Goal: Information Seeking & Learning: Learn about a topic

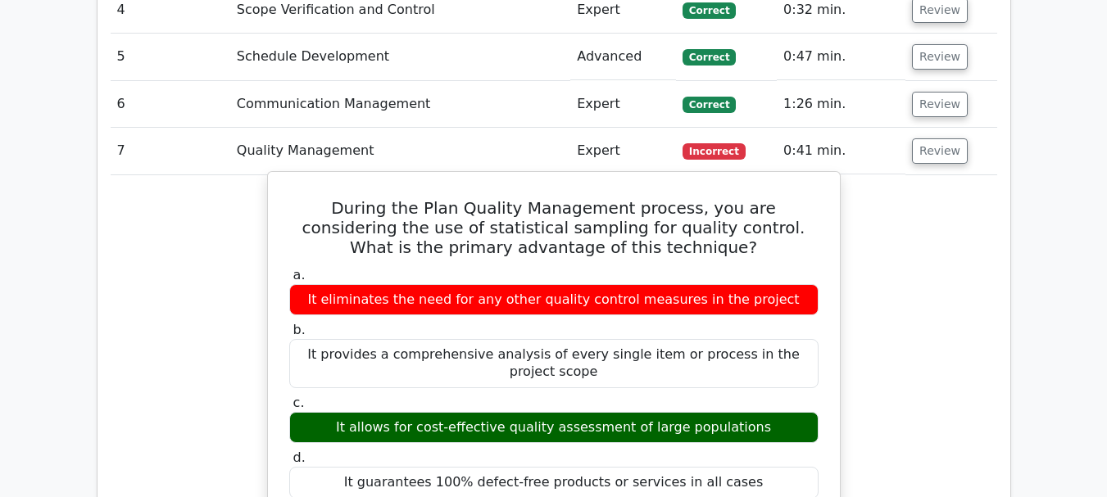
click at [572, 322] on label "b. It provides a comprehensive analysis of every single item or process in the …" at bounding box center [553, 355] width 529 height 66
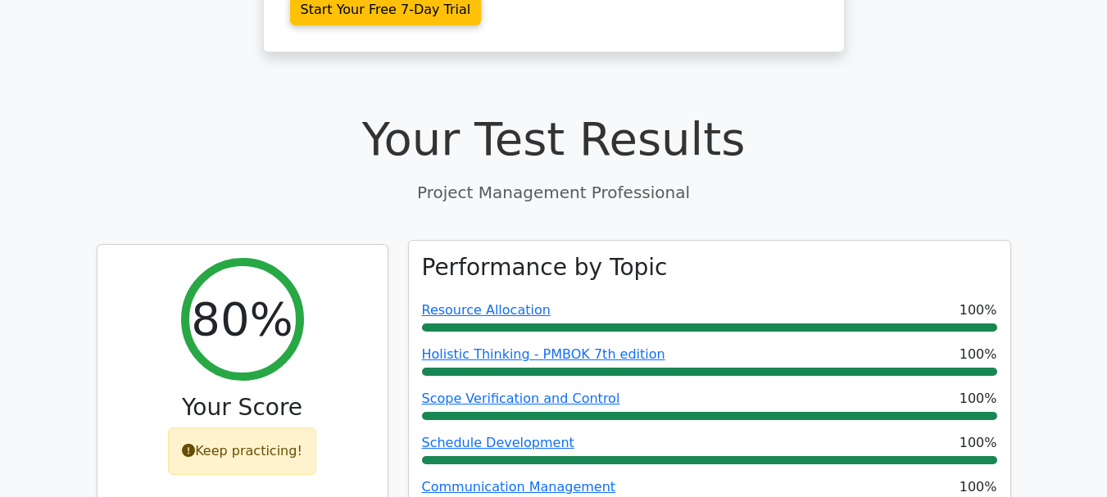
scroll to position [491, 0]
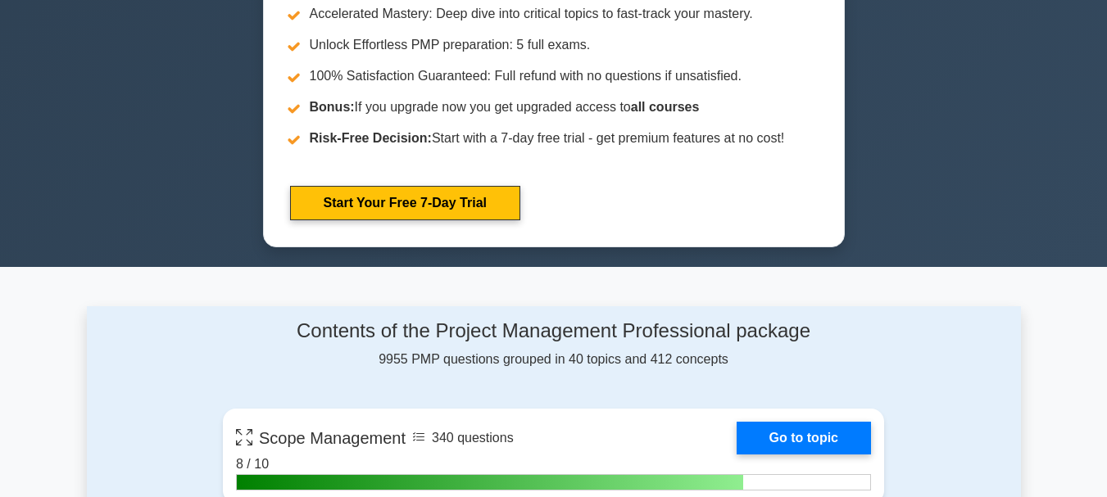
scroll to position [819, 0]
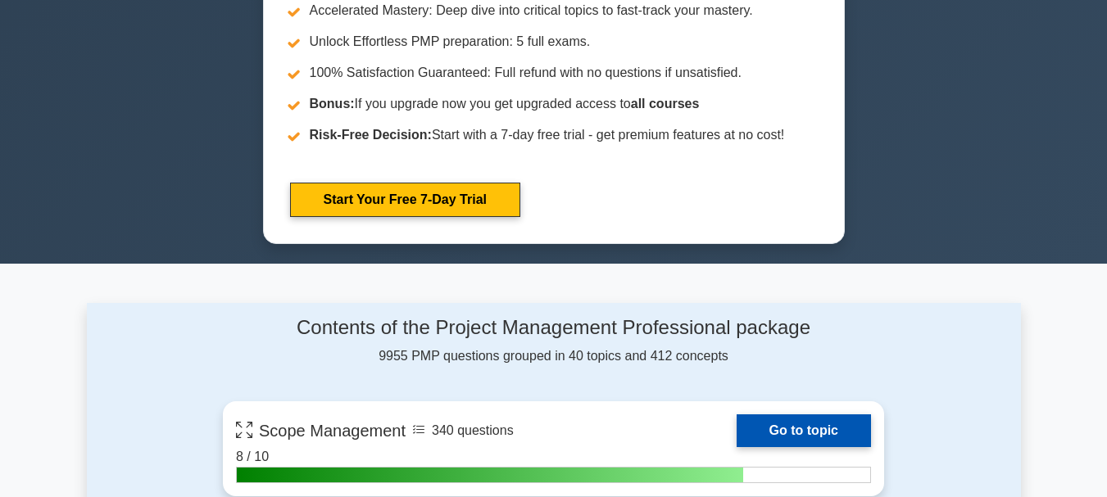
click at [794, 432] on link "Go to topic" at bounding box center [803, 430] width 134 height 33
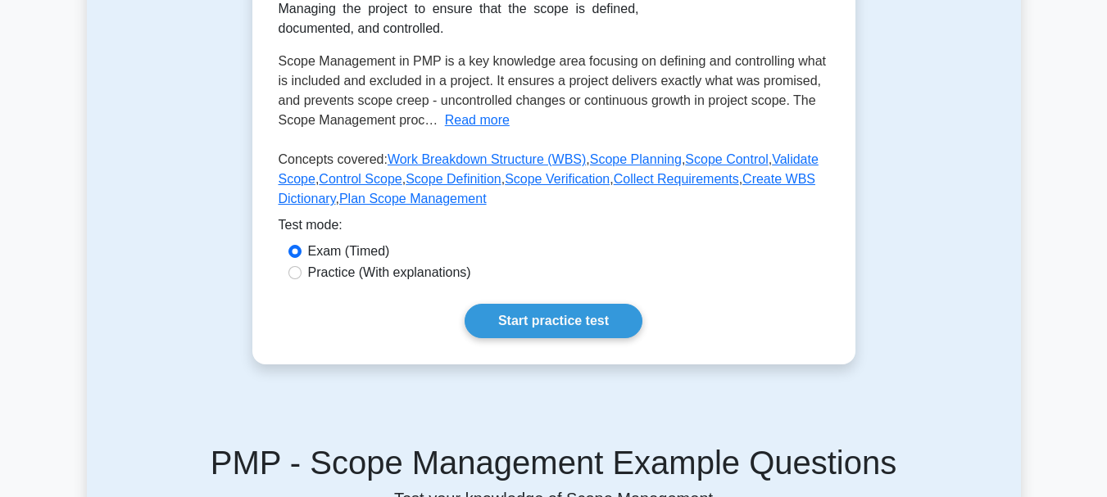
scroll to position [328, 0]
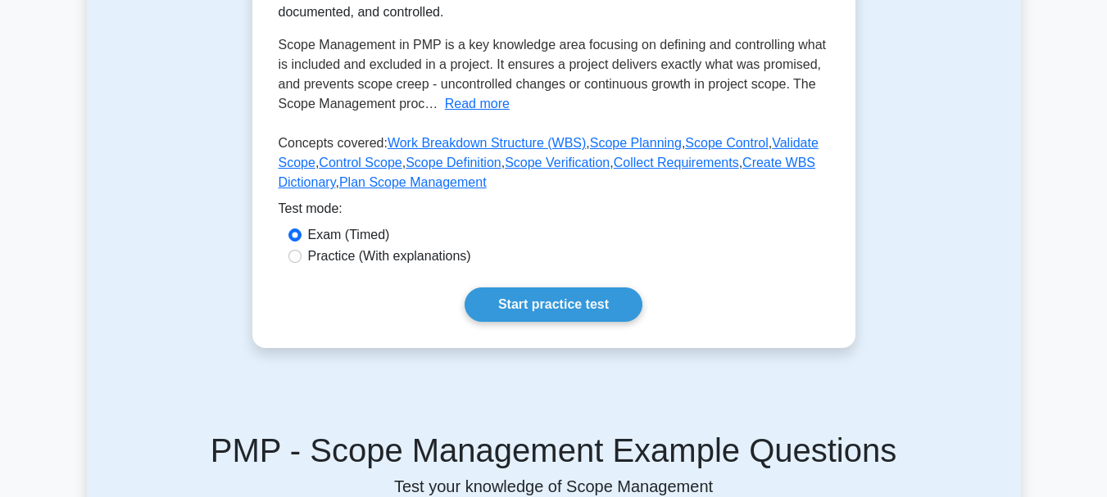
click at [344, 259] on label "Practice (With explanations)" at bounding box center [389, 257] width 163 height 20
click at [301, 259] on input "Practice (With explanations)" at bounding box center [294, 256] width 13 height 13
radio input "true"
click at [340, 238] on label "Exam (Timed)" at bounding box center [349, 235] width 82 height 20
click at [301, 238] on input "Exam (Timed)" at bounding box center [294, 235] width 13 height 13
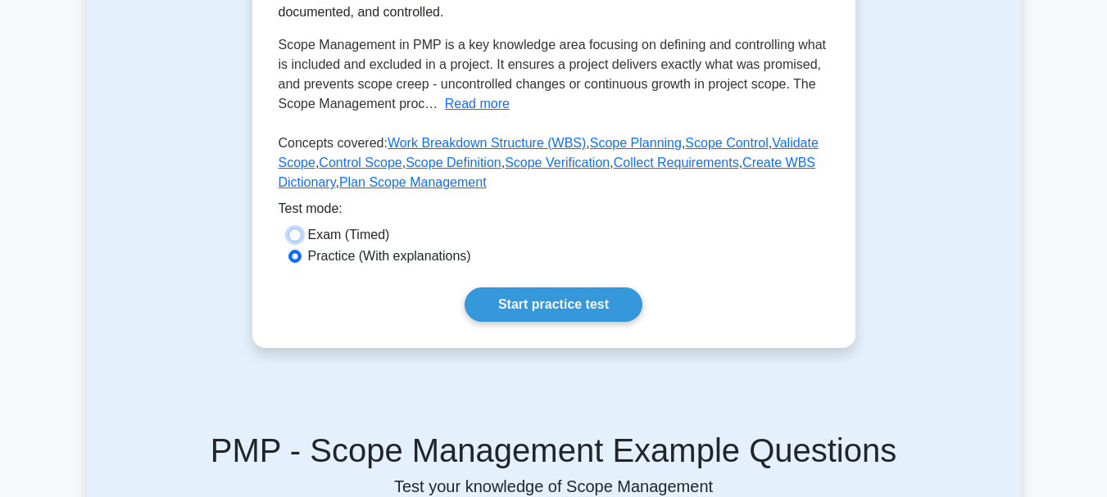
radio input "true"
click at [563, 301] on link "Start practice test" at bounding box center [553, 304] width 178 height 34
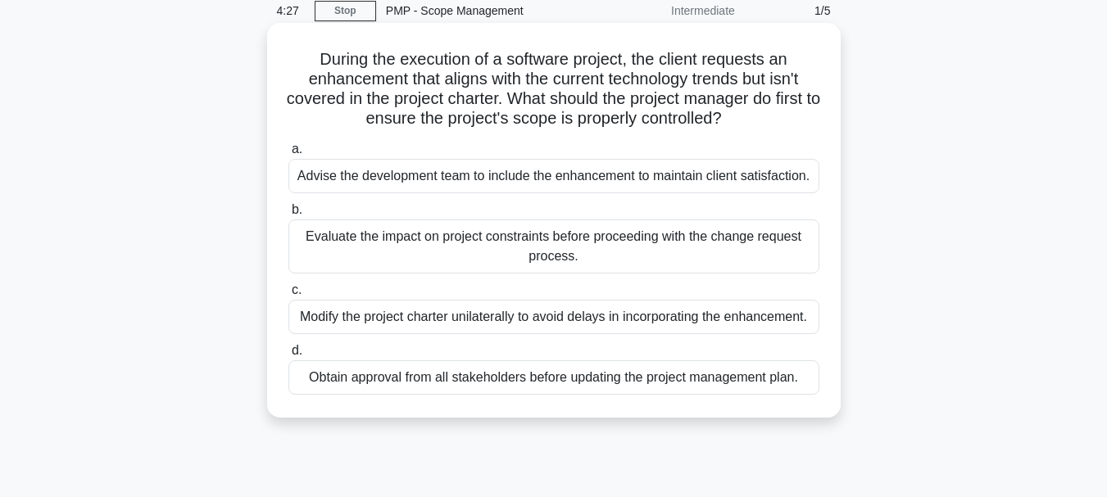
scroll to position [164, 0]
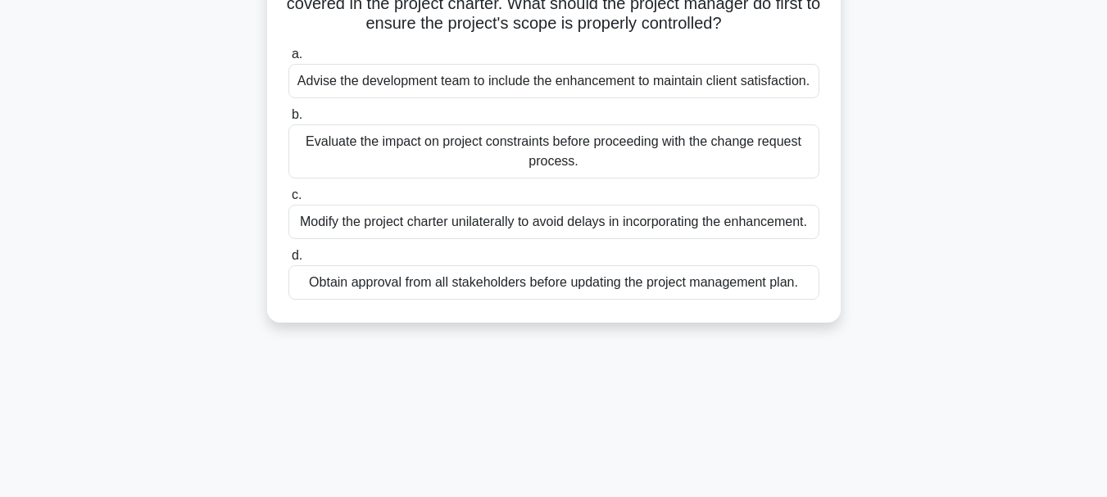
click at [374, 136] on div "Evaluate the impact on project constraints before proceeding with the change re…" at bounding box center [553, 151] width 531 height 54
click at [288, 120] on input "b. Evaluate the impact on project constraints before proceeding with the change…" at bounding box center [288, 115] width 0 height 11
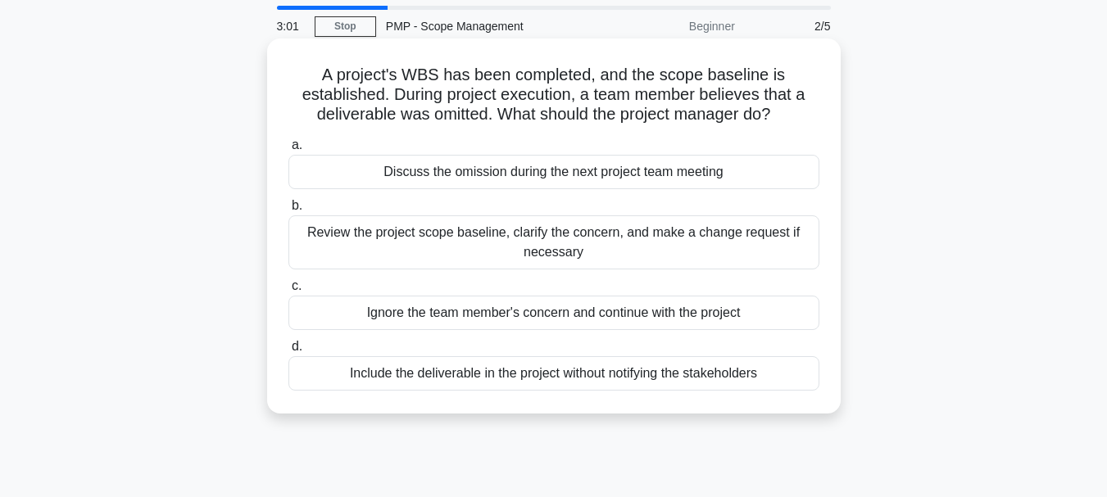
scroll to position [82, 0]
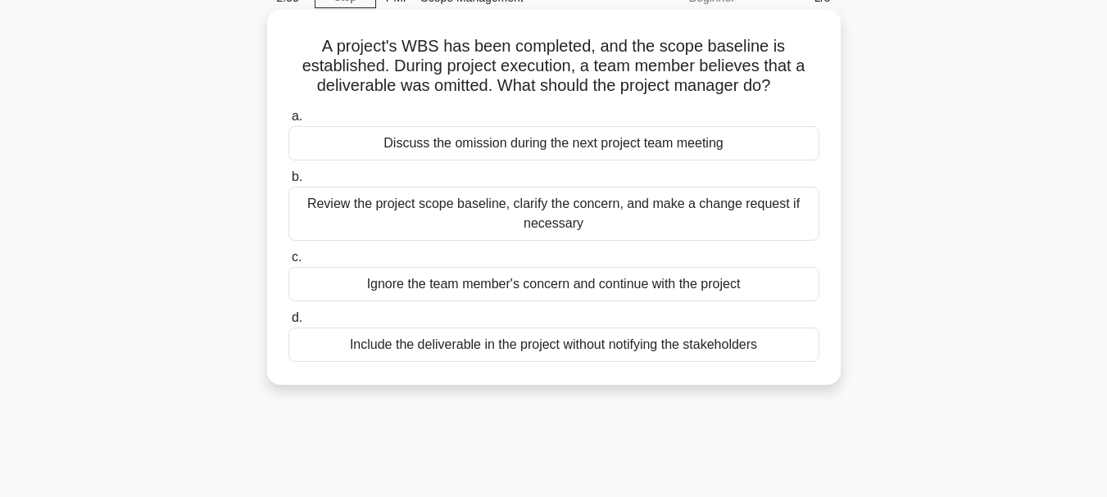
click at [549, 213] on div "Review the project scope baseline, clarify the concern, and make a change reque…" at bounding box center [553, 214] width 531 height 54
click at [288, 183] on input "b. Review the project scope baseline, clarify the concern, and make a change re…" at bounding box center [288, 177] width 0 height 11
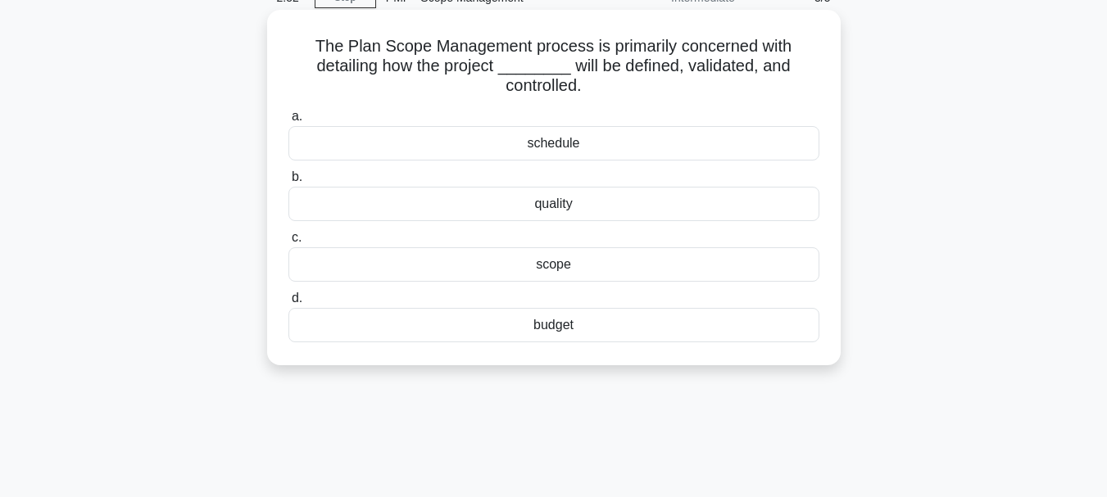
scroll to position [0, 0]
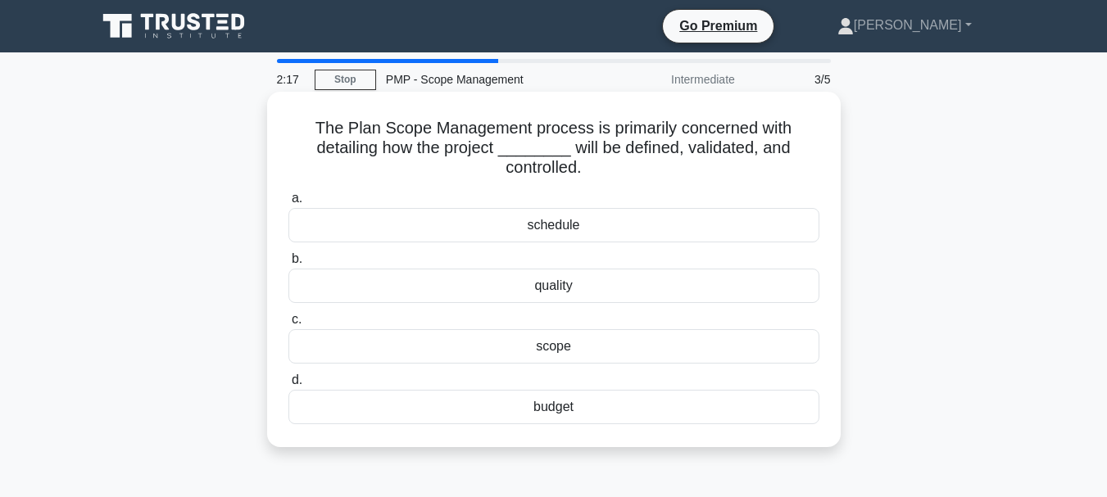
click at [591, 351] on div "scope" at bounding box center [553, 346] width 531 height 34
click at [288, 325] on input "c. scope" at bounding box center [288, 320] width 0 height 11
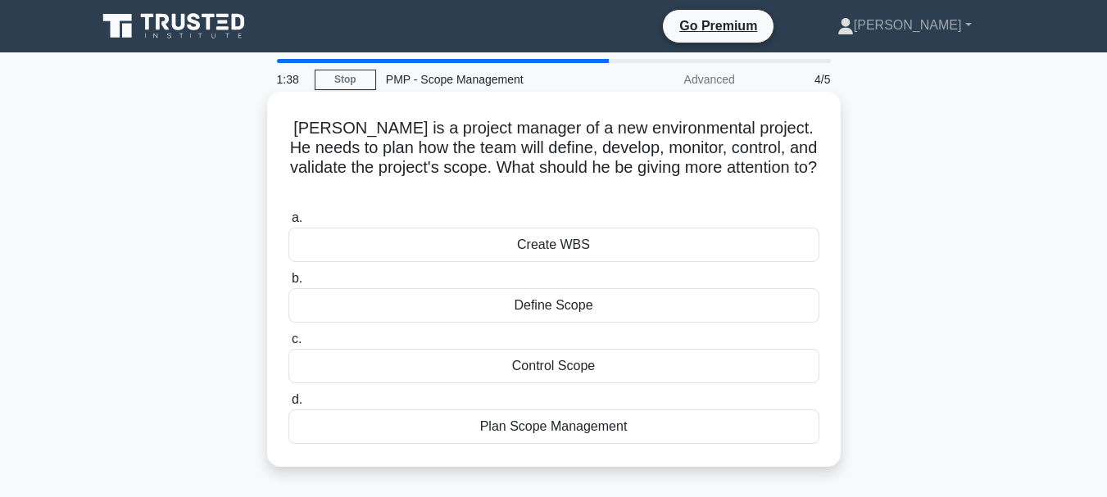
click at [532, 410] on div "Plan Scope Management" at bounding box center [553, 427] width 531 height 34
click at [497, 410] on div "Plan Scope Management" at bounding box center [553, 427] width 531 height 34
click at [288, 405] on input "d. Plan Scope Management" at bounding box center [288, 400] width 0 height 11
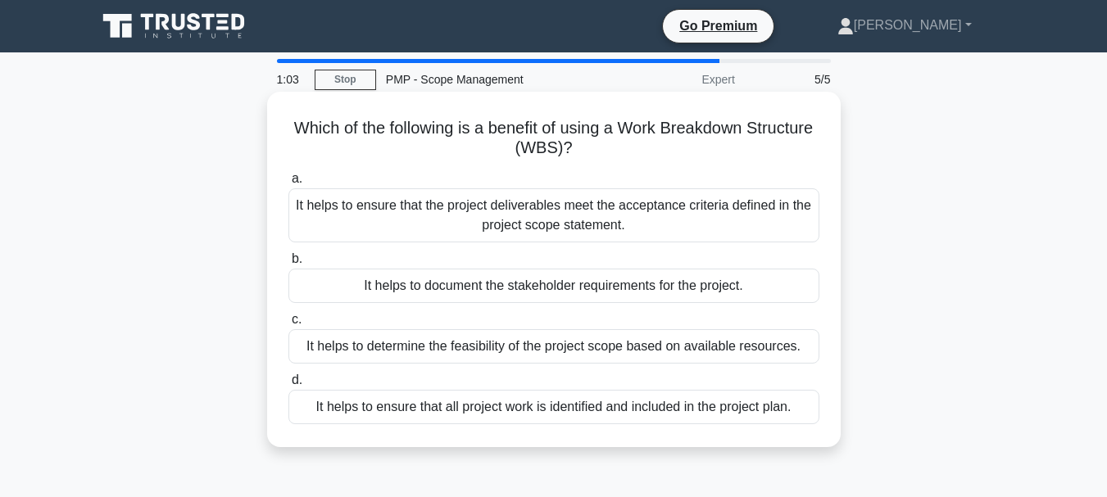
click at [645, 405] on div "It helps to ensure that all project work is identified and included in the proj…" at bounding box center [553, 407] width 531 height 34
click at [288, 386] on input "d. It helps to ensure that all project work is identified and included in the p…" at bounding box center [288, 380] width 0 height 11
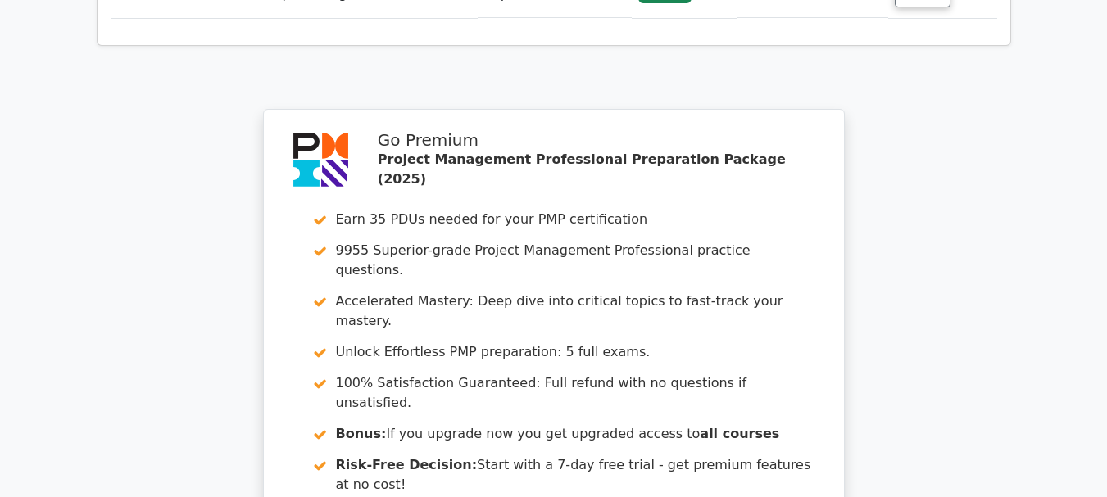
scroll to position [2686, 0]
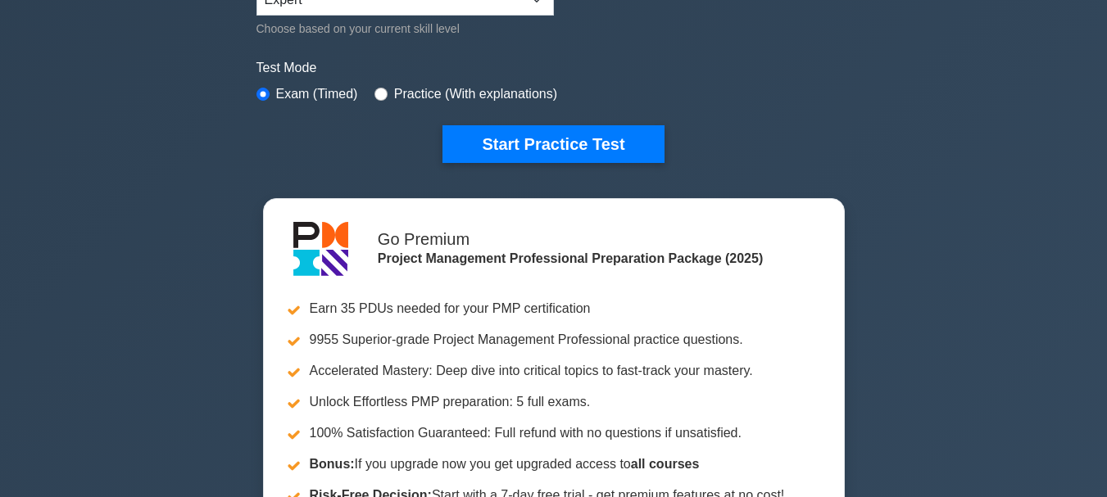
scroll to position [410, 0]
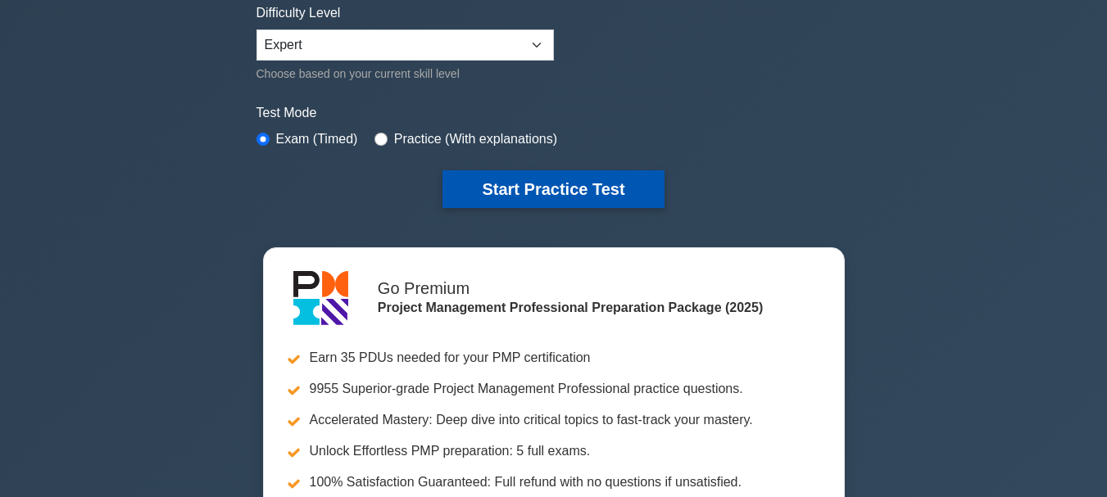
click at [561, 195] on button "Start Practice Test" at bounding box center [552, 189] width 221 height 38
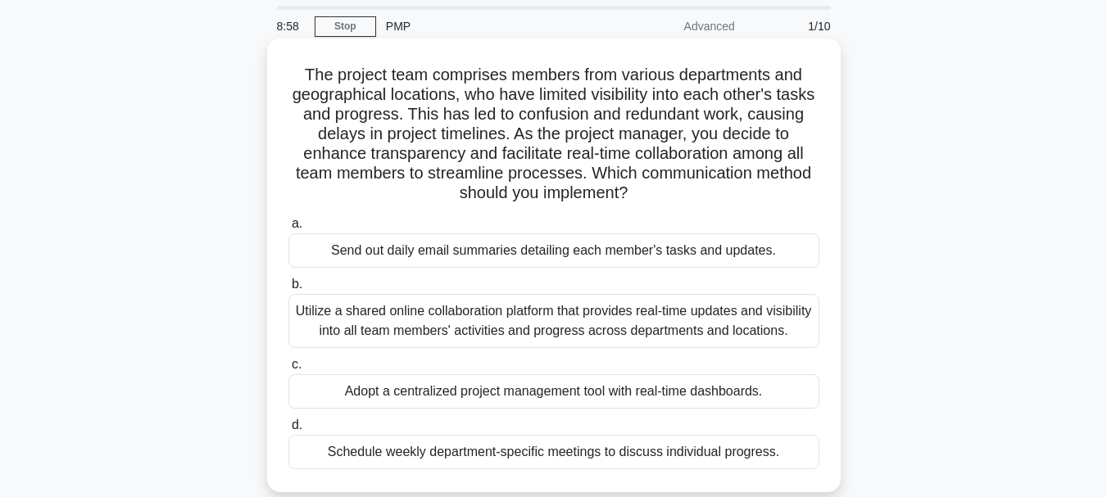
scroll to position [82, 0]
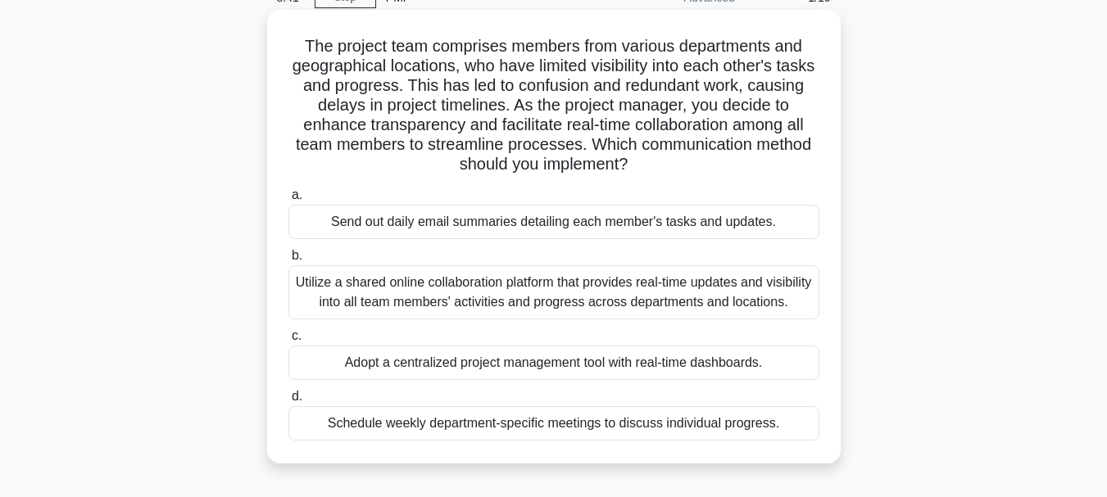
click at [556, 295] on div "Utilize a shared online collaboration platform that provides real-time updates …" at bounding box center [553, 292] width 531 height 54
click at [288, 261] on input "b. Utilize a shared online collaboration platform that provides real-time updat…" at bounding box center [288, 256] width 0 height 11
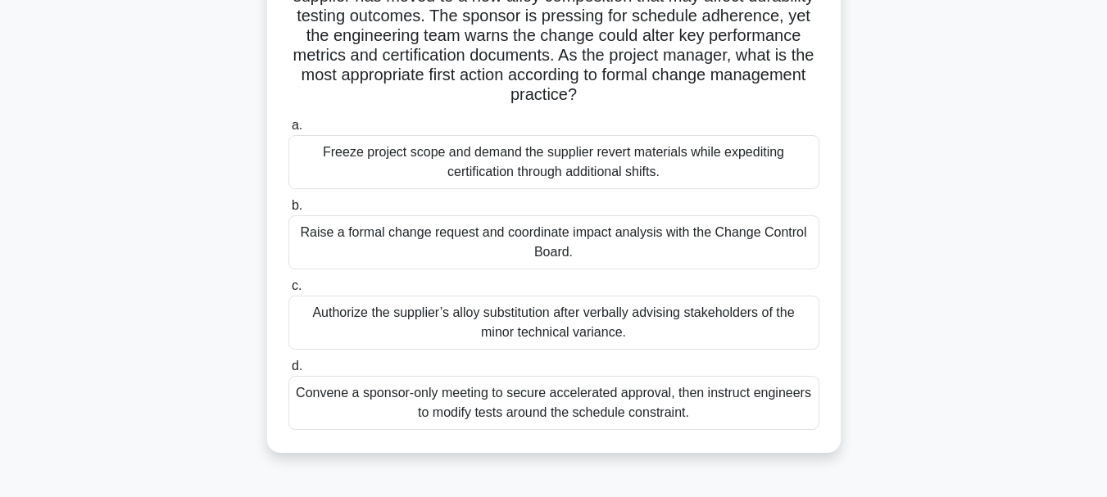
scroll to position [246, 0]
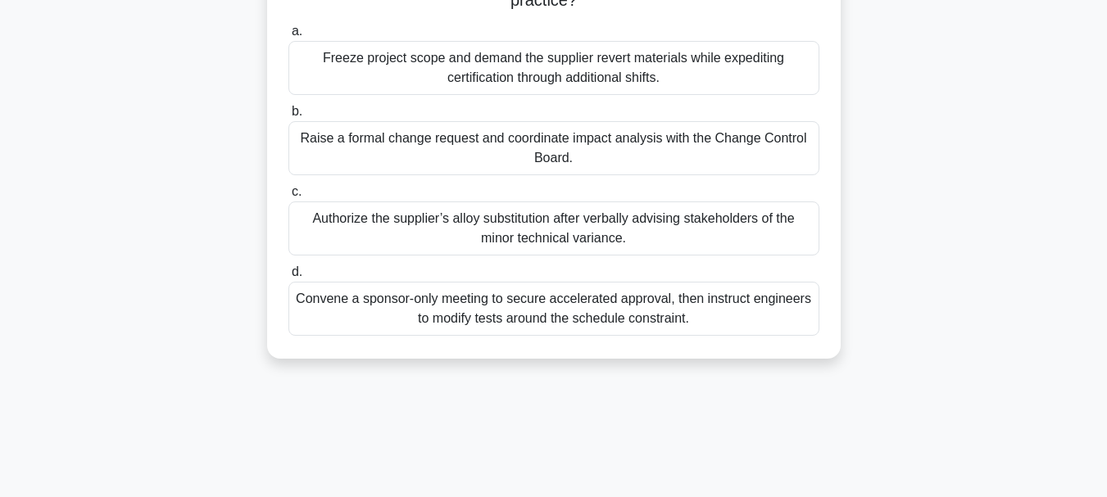
click at [509, 156] on div "Raise a formal change request and coordinate impact analysis with the Change Co…" at bounding box center [553, 148] width 531 height 54
click at [288, 117] on input "b. Raise a formal change request and coordinate impact analysis with the Change…" at bounding box center [288, 111] width 0 height 11
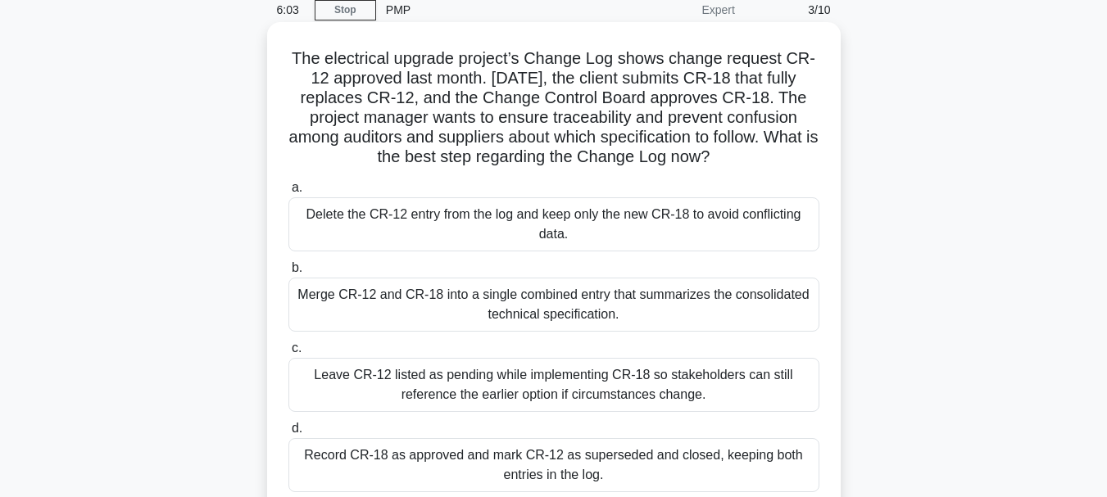
scroll to position [164, 0]
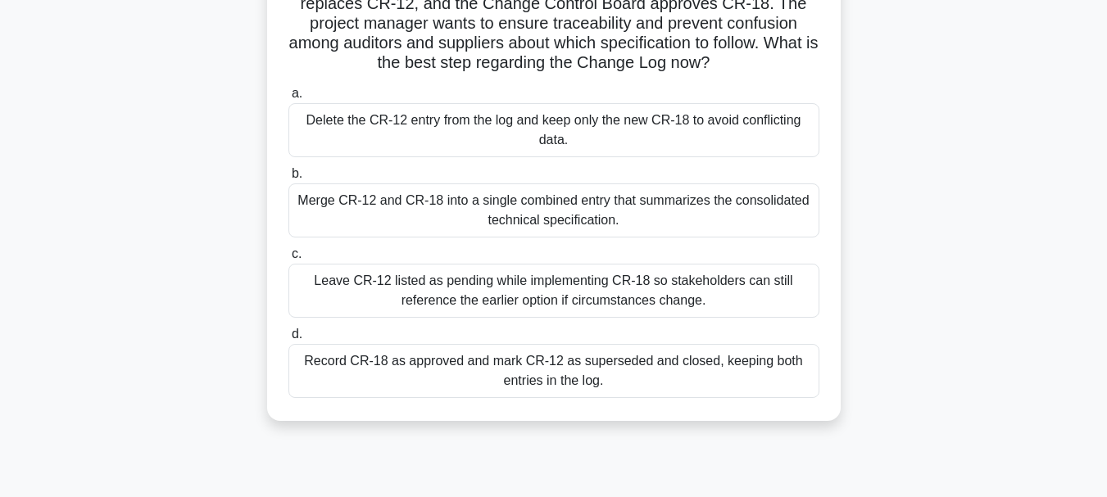
click at [617, 371] on div "Record CR-18 as approved and mark CR-12 as superseded and closed, keeping both …" at bounding box center [553, 371] width 531 height 54
click at [288, 340] on input "d. Record CR-18 as approved and mark CR-12 as superseded and closed, keeping bo…" at bounding box center [288, 334] width 0 height 11
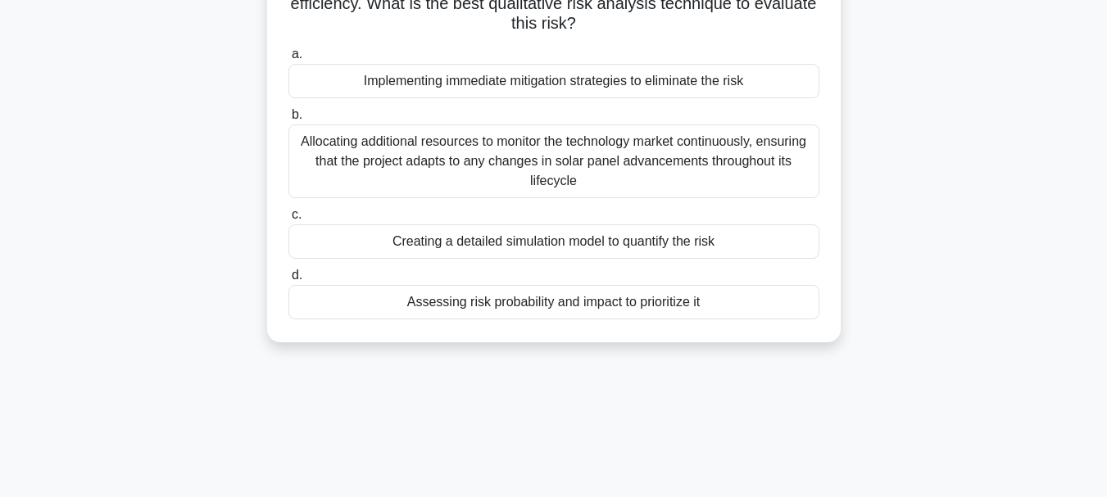
click at [603, 305] on div "Assessing risk probability and impact to prioritize it" at bounding box center [553, 302] width 531 height 34
click at [288, 281] on input "d. Assessing risk probability and impact to prioritize it" at bounding box center [288, 275] width 0 height 11
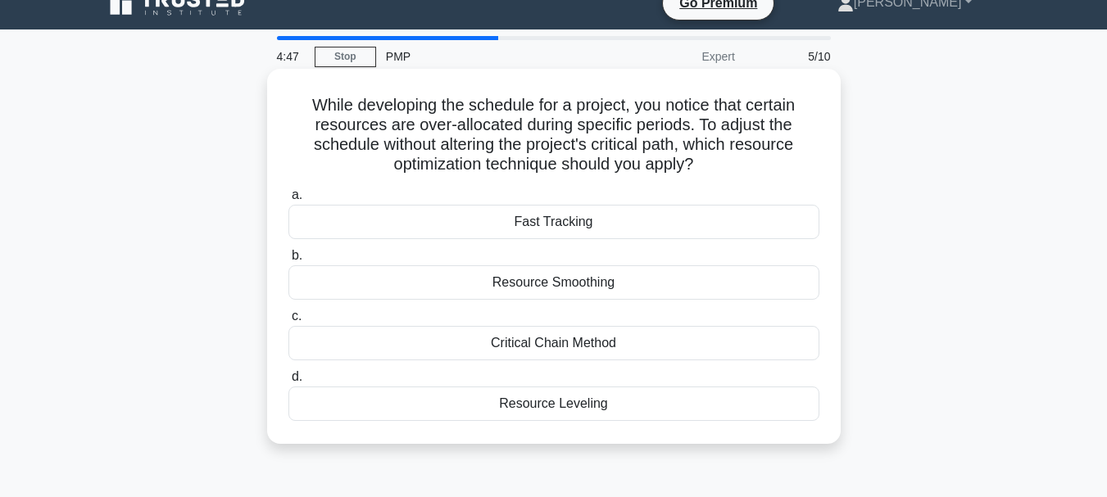
scroll to position [0, 0]
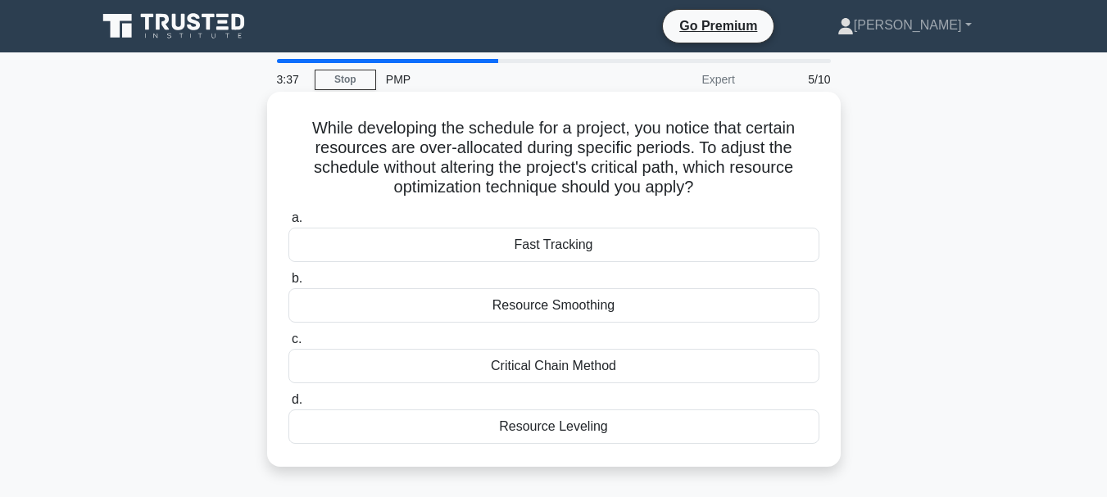
click at [574, 310] on div "Resource Smoothing" at bounding box center [553, 305] width 531 height 34
click at [288, 284] on input "b. Resource Smoothing" at bounding box center [288, 279] width 0 height 11
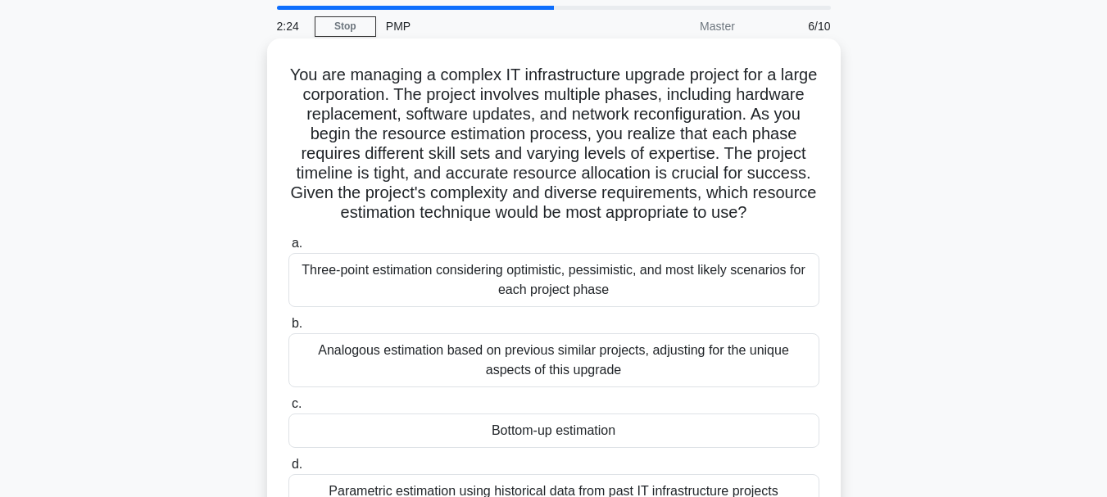
scroll to position [82, 0]
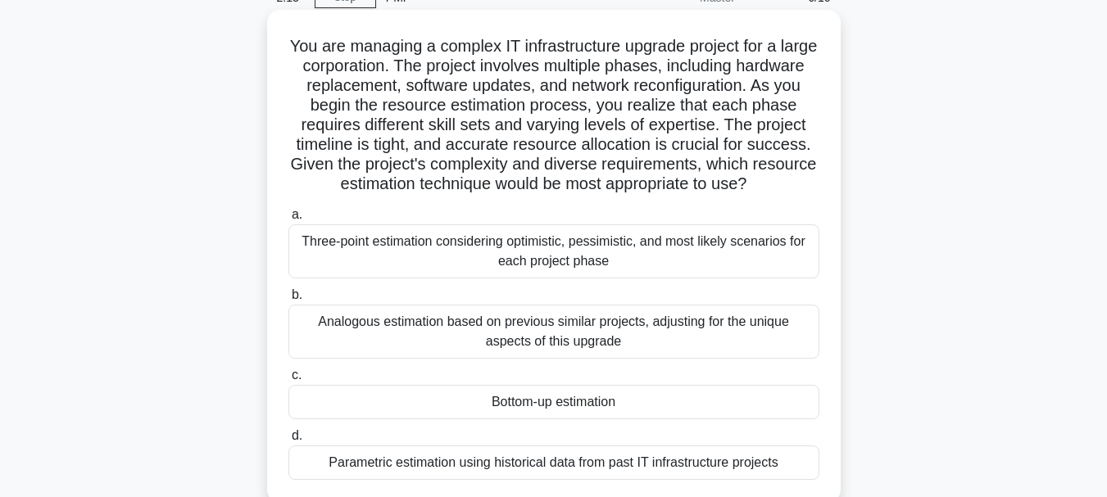
click at [526, 403] on div "Bottom-up estimation" at bounding box center [553, 402] width 531 height 34
click at [288, 381] on input "c. Bottom-up estimation" at bounding box center [288, 375] width 0 height 11
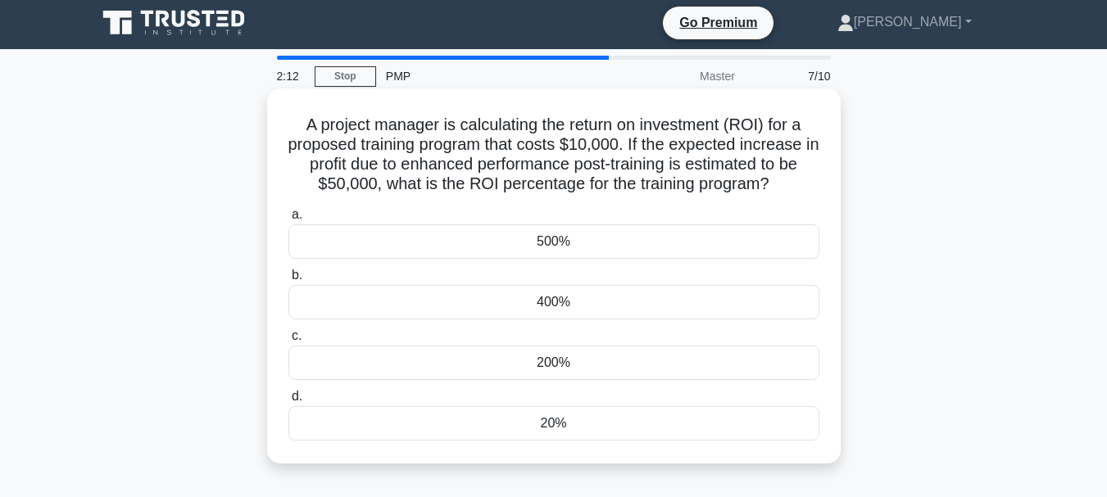
scroll to position [0, 0]
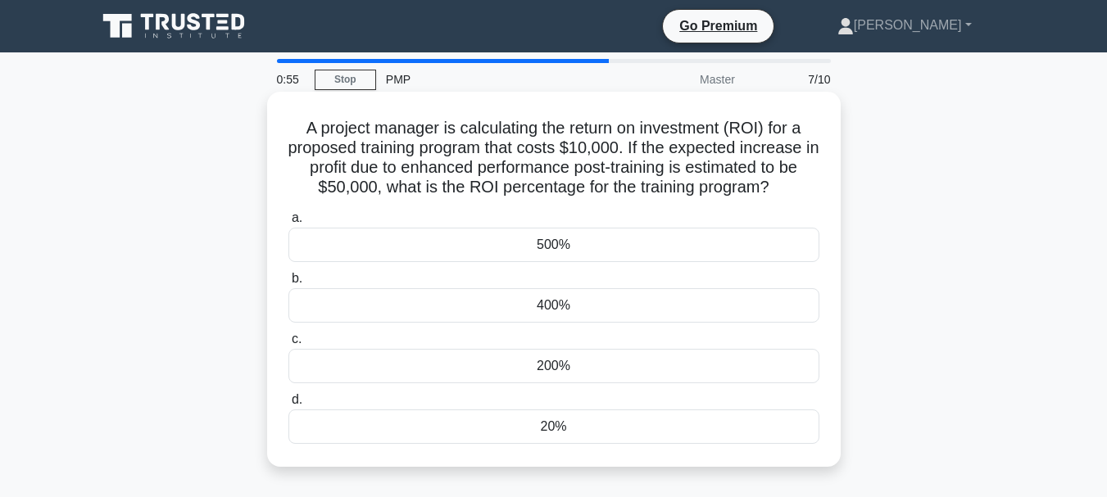
click at [558, 251] on div "500%" at bounding box center [553, 245] width 531 height 34
click at [288, 224] on input "a. 500%" at bounding box center [288, 218] width 0 height 11
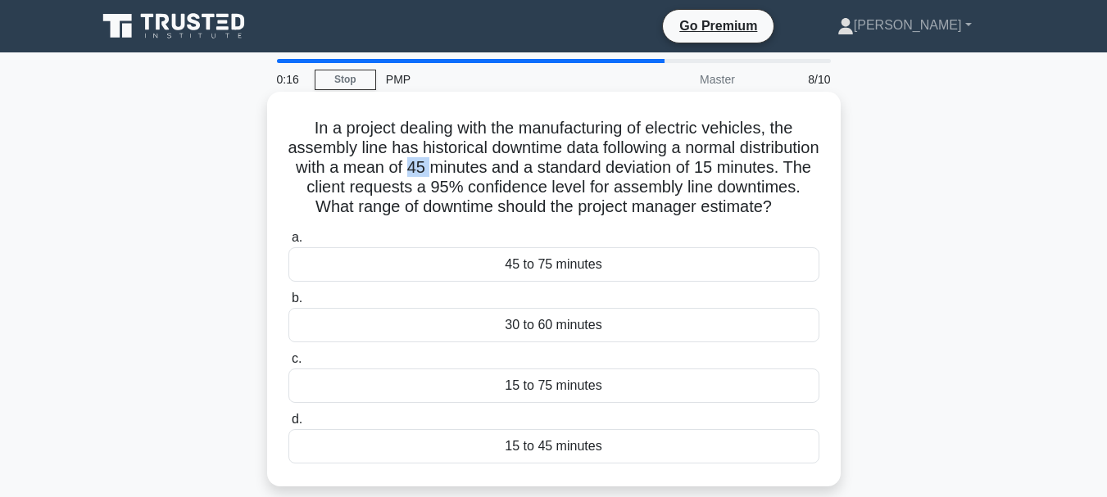
drag, startPoint x: 499, startPoint y: 167, endPoint x: 527, endPoint y: 167, distance: 27.8
click at [527, 167] on h5 "In a project dealing with the manufacturing of electric vehicles, the assembly …" at bounding box center [554, 168] width 534 height 100
click at [380, 199] on h5 "In a project dealing with the manufacturing of electric vehicles, the assembly …" at bounding box center [554, 168] width 534 height 100
drag, startPoint x: 505, startPoint y: 165, endPoint x: 529, endPoint y: 165, distance: 24.6
click at [529, 165] on h5 "In a project dealing with the manufacturing of electric vehicles, the assembly …" at bounding box center [554, 168] width 534 height 100
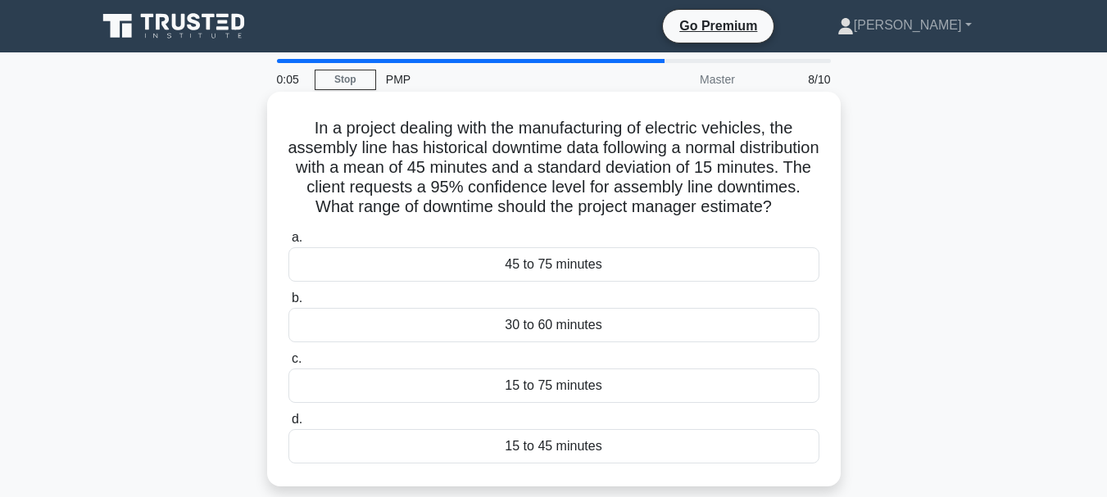
click at [579, 342] on div "30 to 60 minutes" at bounding box center [553, 325] width 531 height 34
click at [288, 304] on input "b. 30 to 60 minutes" at bounding box center [288, 298] width 0 height 11
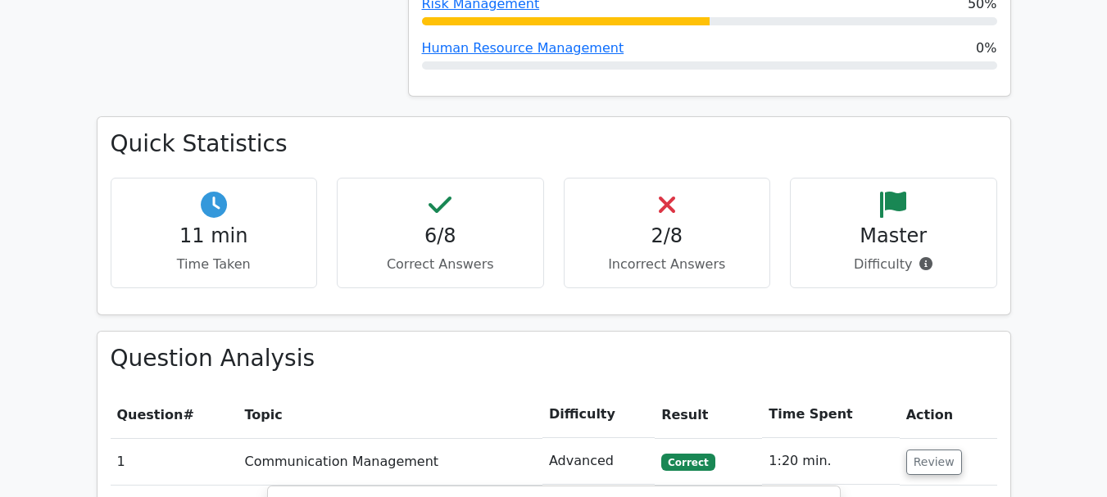
scroll to position [1065, 0]
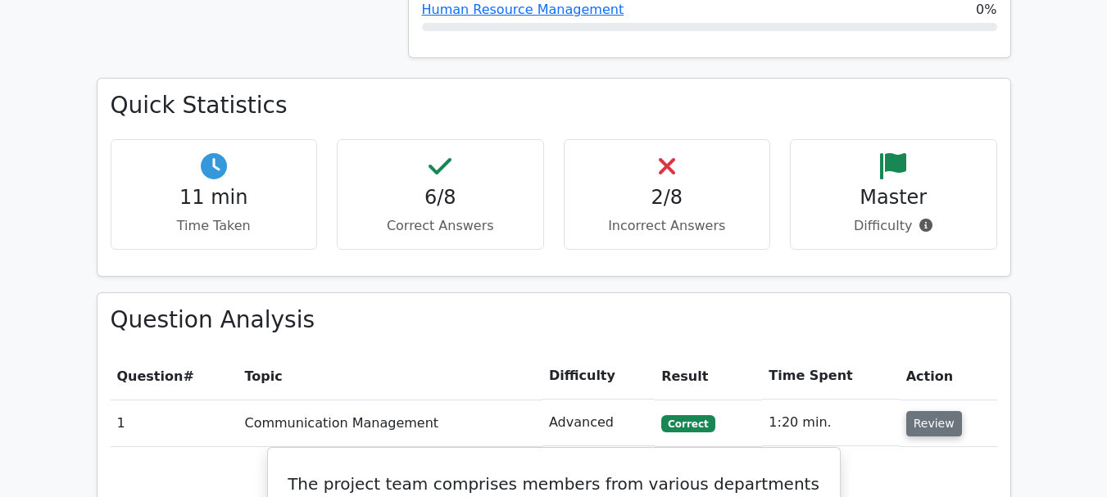
click at [920, 411] on button "Review" at bounding box center [934, 423] width 56 height 25
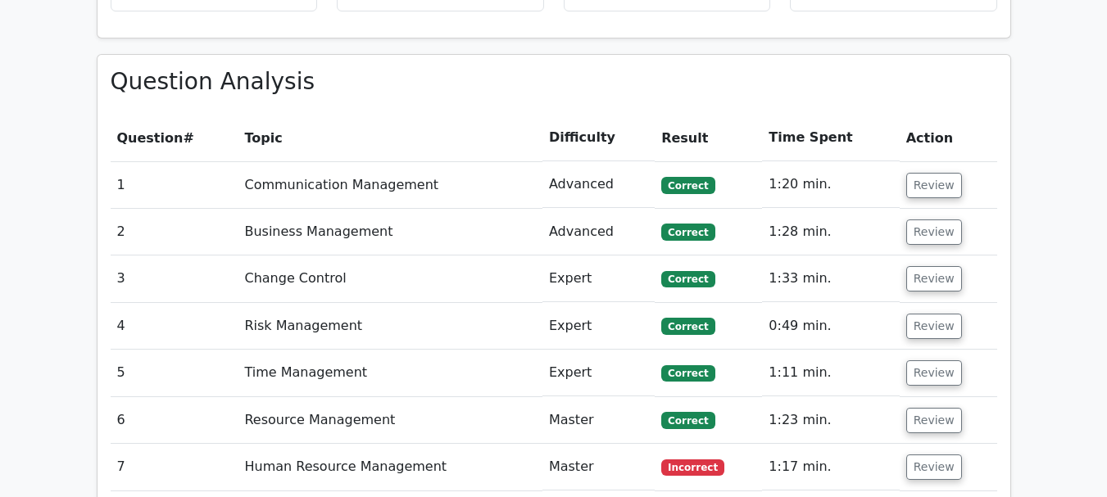
scroll to position [1392, 0]
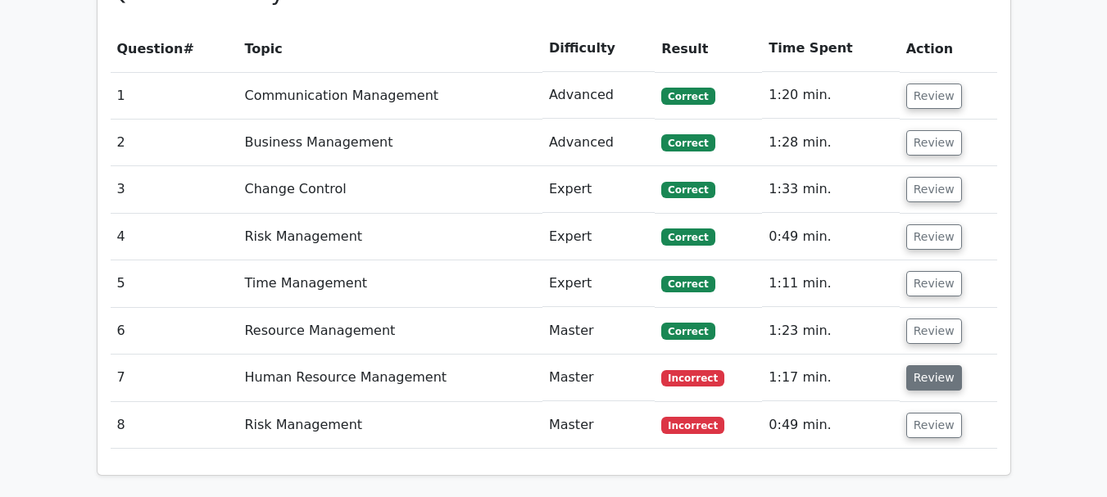
click at [926, 365] on button "Review" at bounding box center [934, 377] width 56 height 25
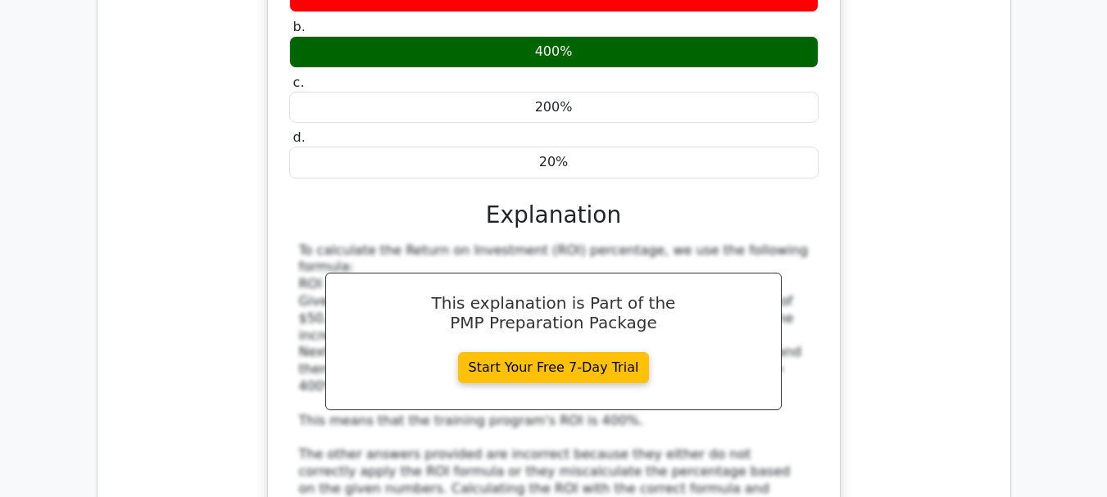
scroll to position [1638, 0]
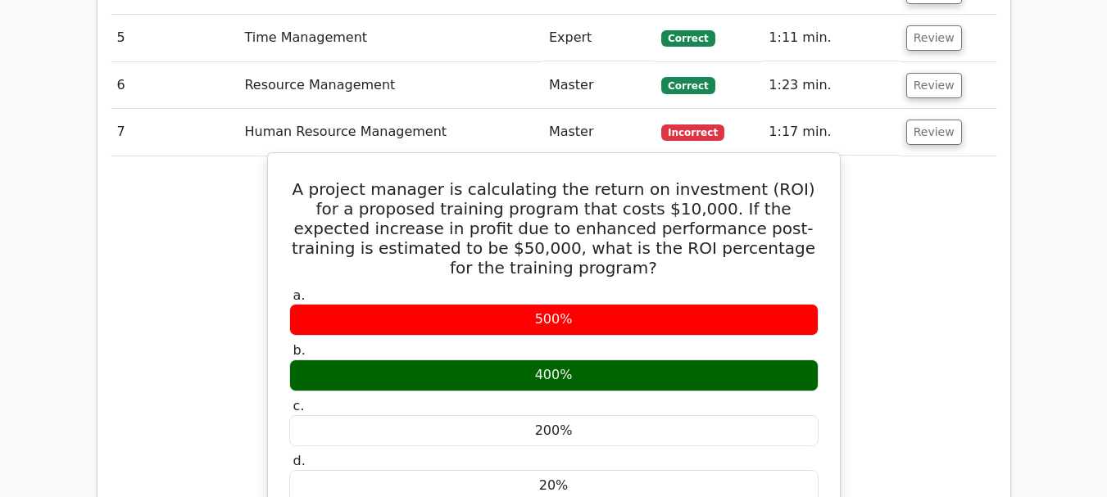
drag, startPoint x: 296, startPoint y: 111, endPoint x: 603, endPoint y: 398, distance: 420.1
copy div "A project manager is calculating the return on investment (ROI) for a proposed …"
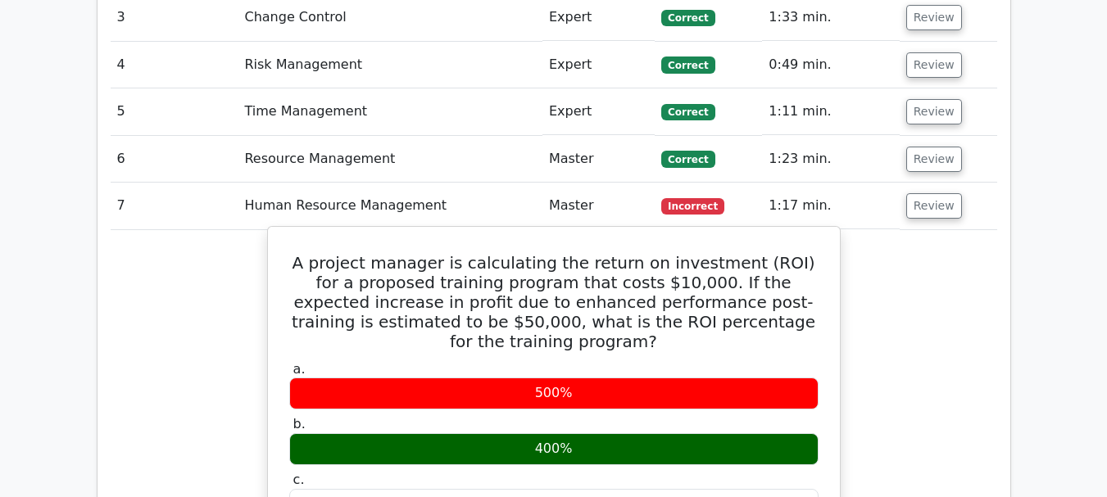
scroll to position [1556, 0]
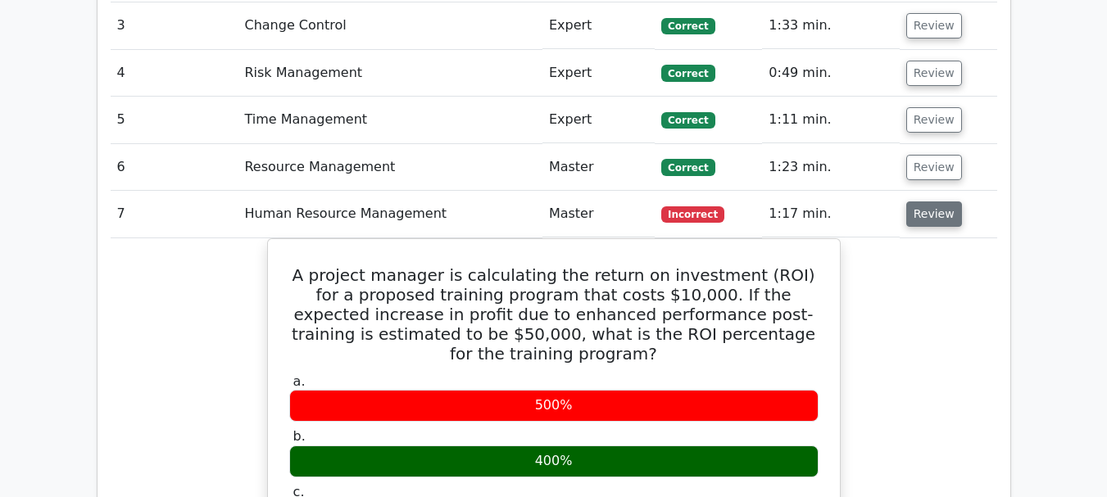
click at [939, 201] on button "Review" at bounding box center [934, 213] width 56 height 25
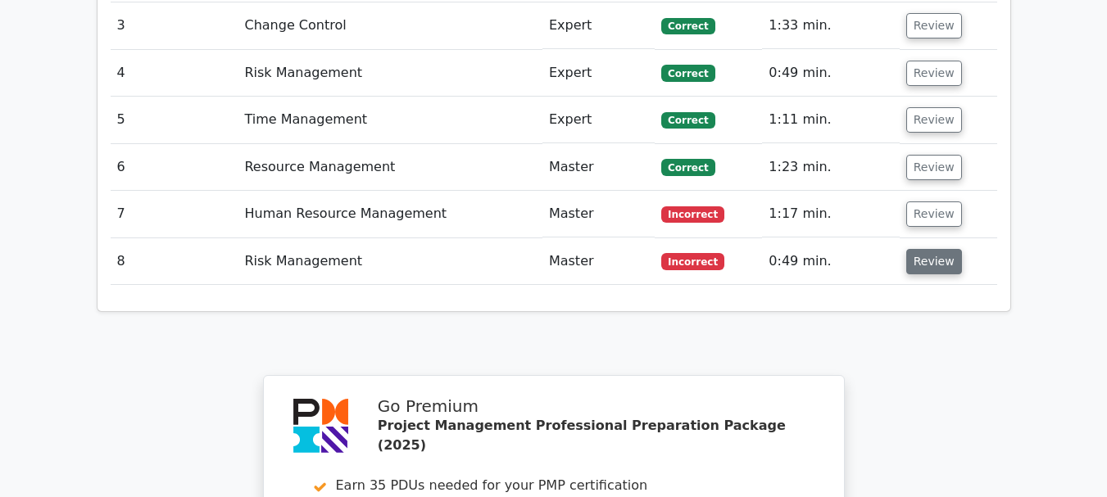
click at [919, 249] on button "Review" at bounding box center [934, 261] width 56 height 25
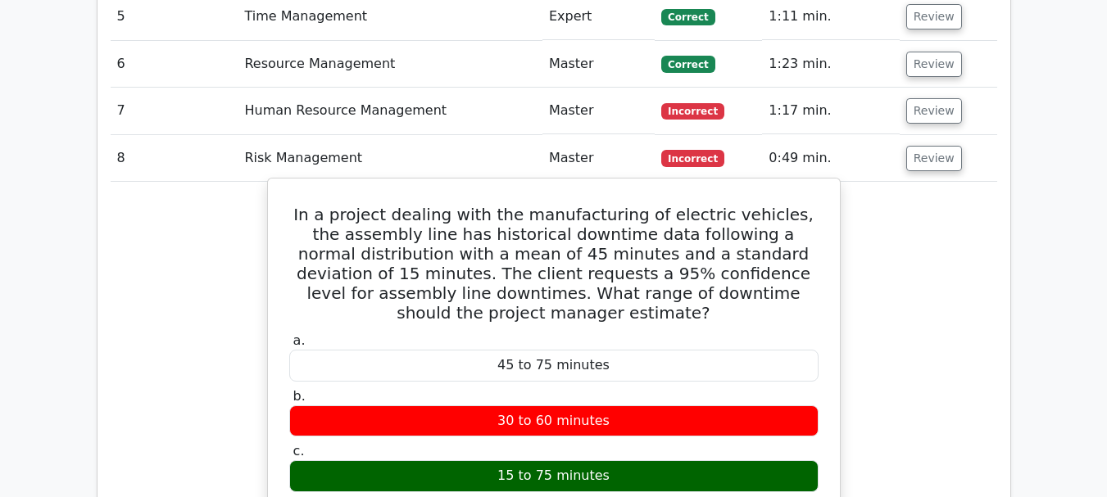
scroll to position [1638, 0]
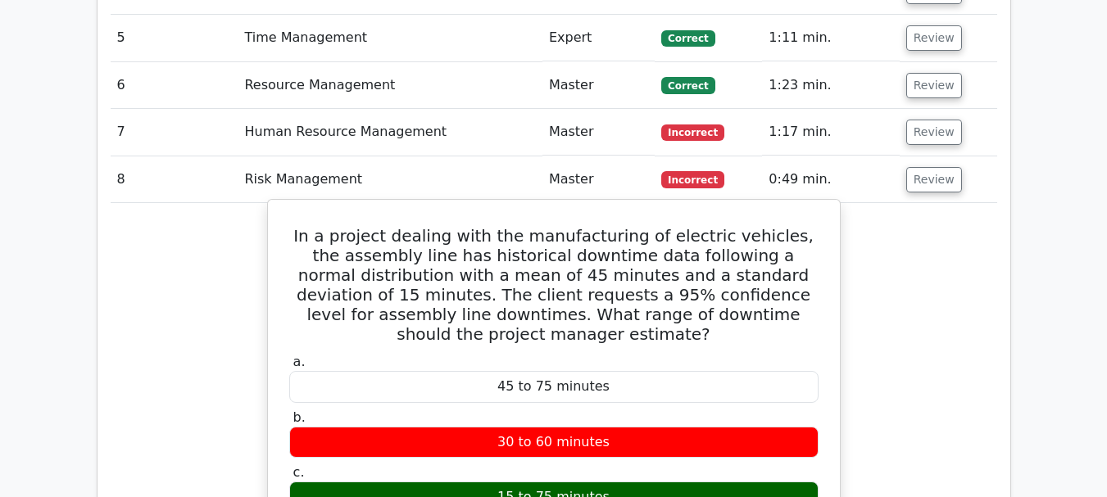
drag, startPoint x: 306, startPoint y: 156, endPoint x: 617, endPoint y: 477, distance: 446.0
copy div "In a project dealing with the manufacturing of electric vehicles, the assembly …"
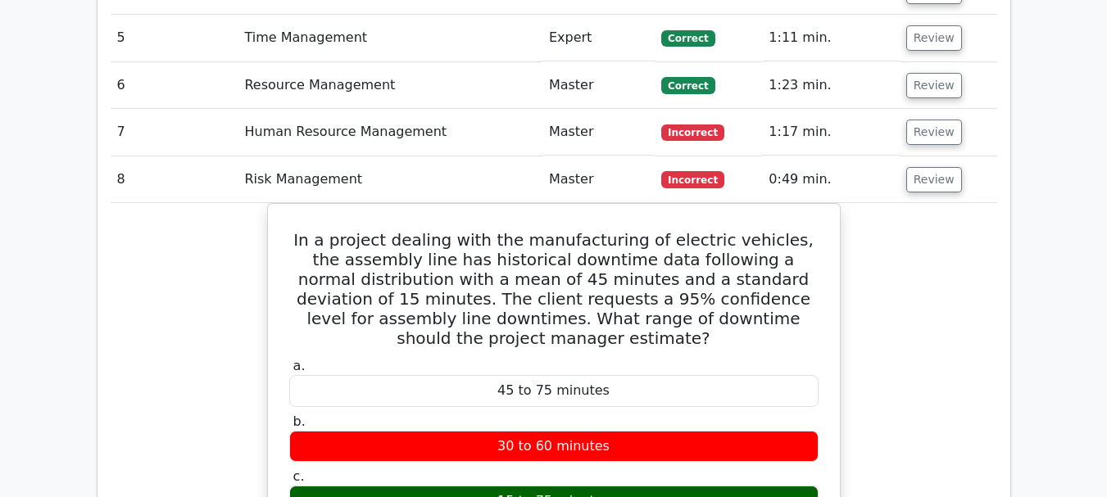
click at [929, 167] on button "Review" at bounding box center [934, 179] width 56 height 25
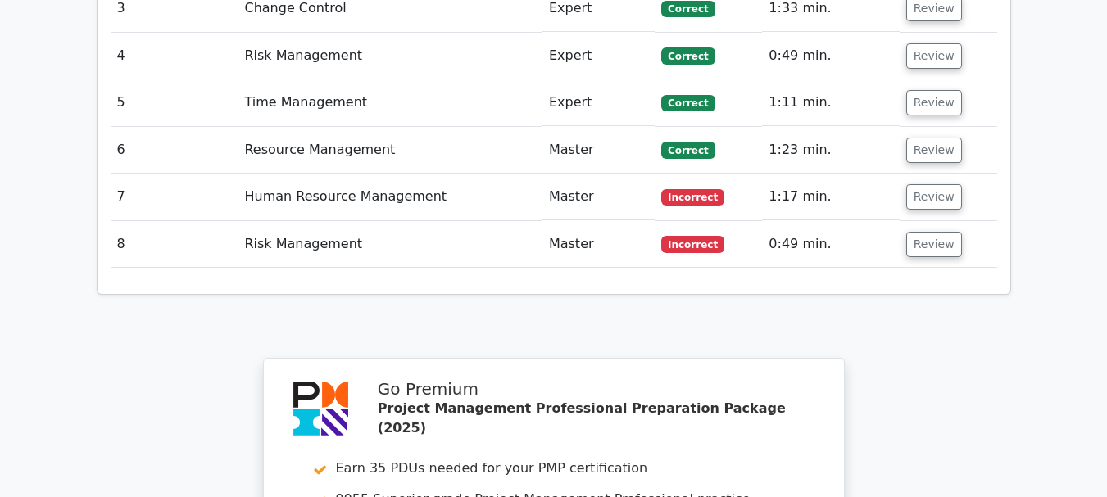
scroll to position [1918, 0]
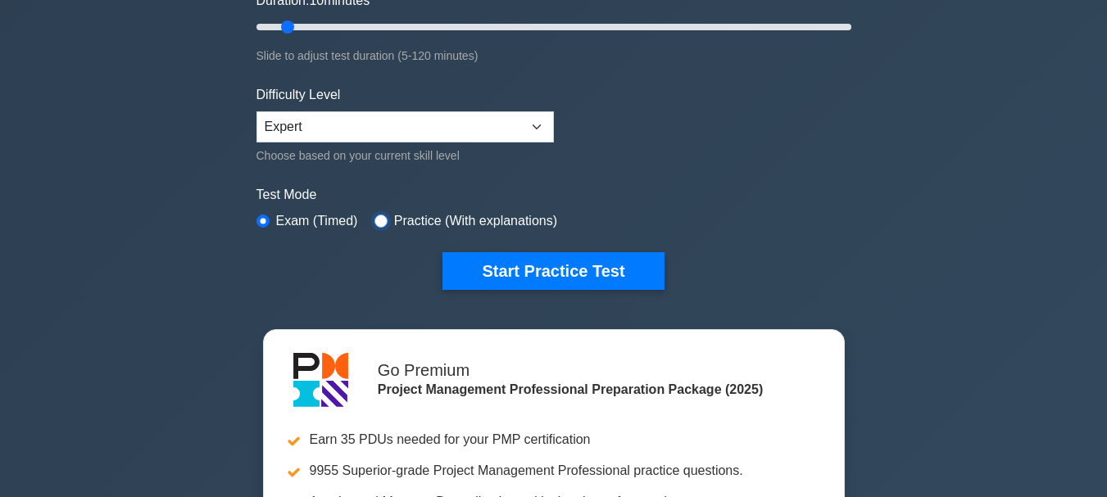
click at [374, 224] on input "radio" at bounding box center [380, 221] width 13 height 13
radio input "true"
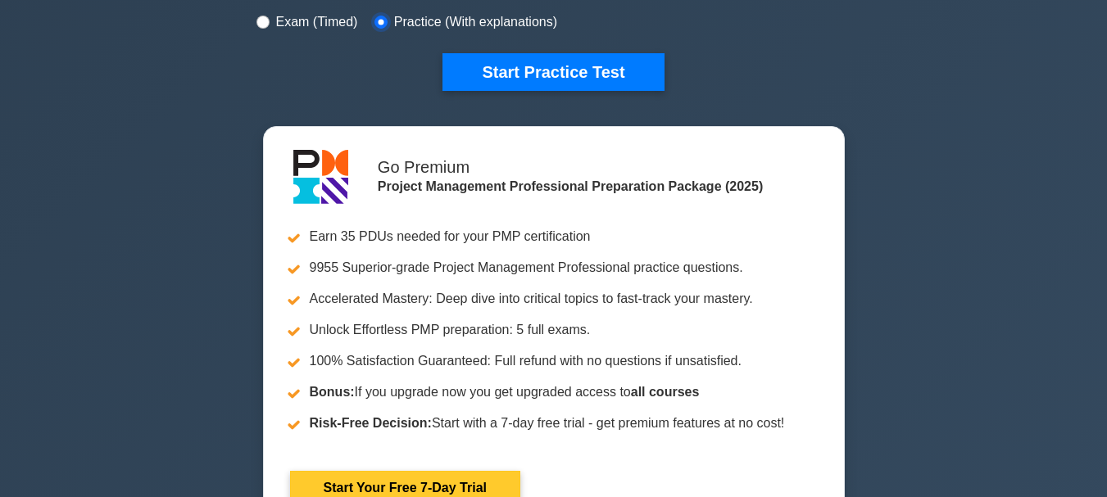
scroll to position [491, 0]
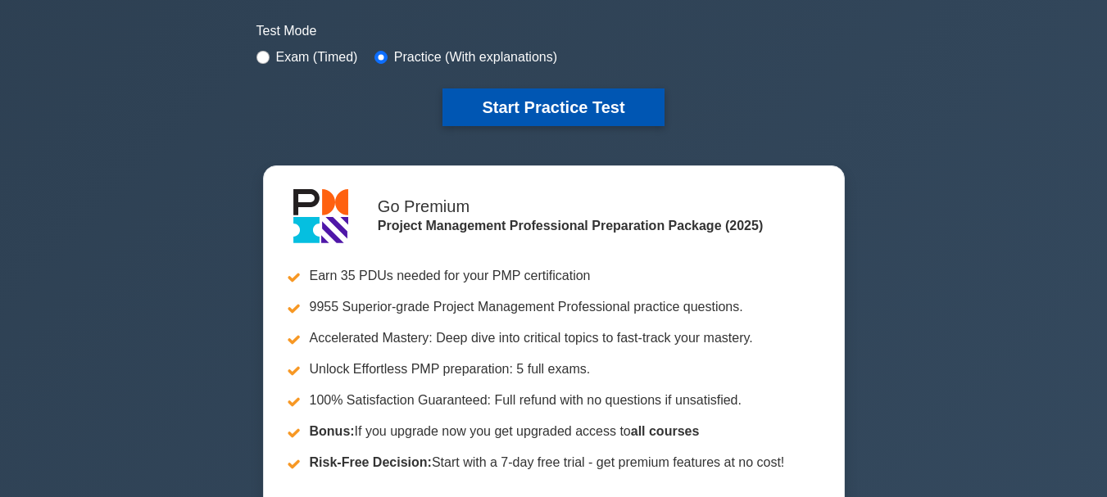
click at [573, 111] on button "Start Practice Test" at bounding box center [552, 107] width 221 height 38
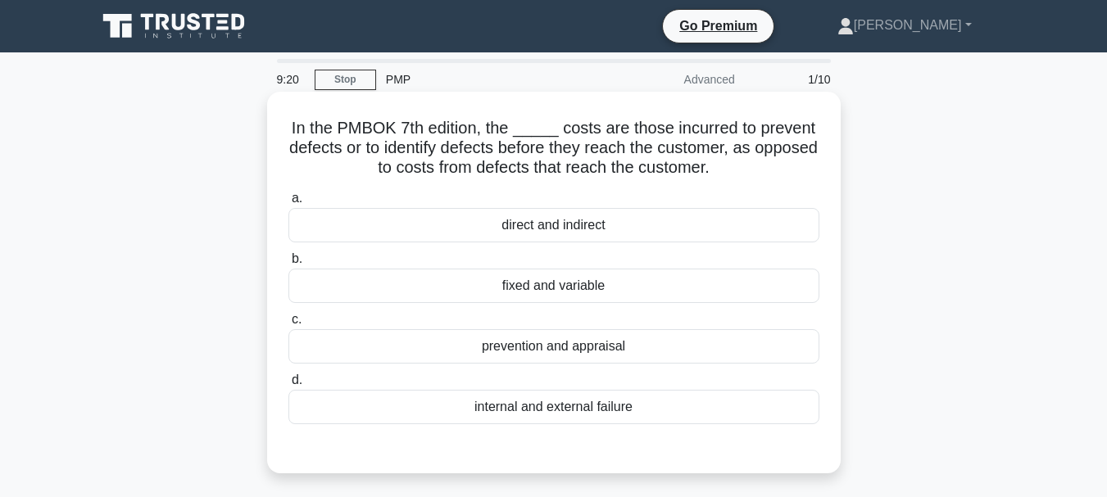
click at [522, 350] on div "prevention and appraisal" at bounding box center [553, 346] width 531 height 34
click at [288, 325] on input "c. prevention and appraisal" at bounding box center [288, 320] width 0 height 11
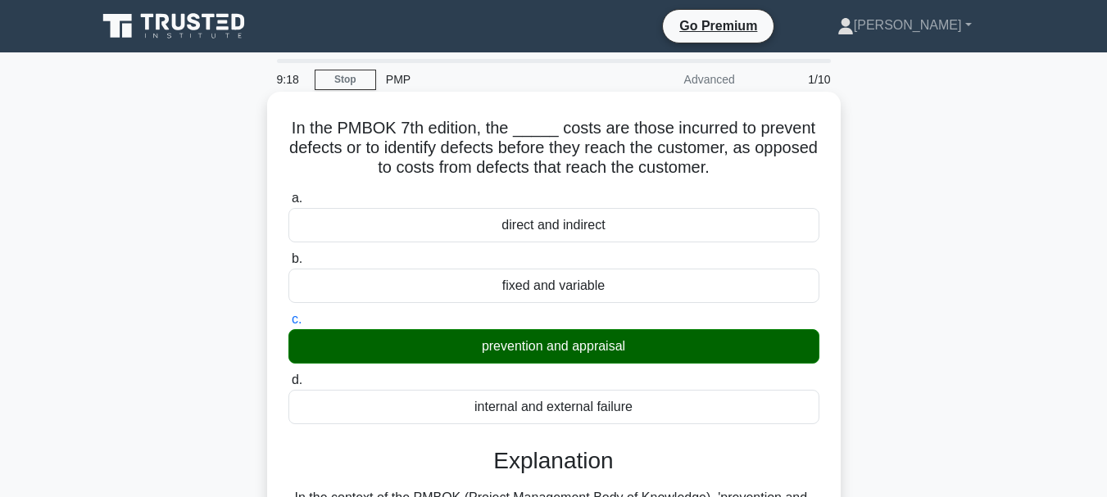
click at [525, 346] on div "prevention and appraisal" at bounding box center [553, 346] width 531 height 34
click at [288, 325] on input "c. prevention and appraisal" at bounding box center [288, 320] width 0 height 11
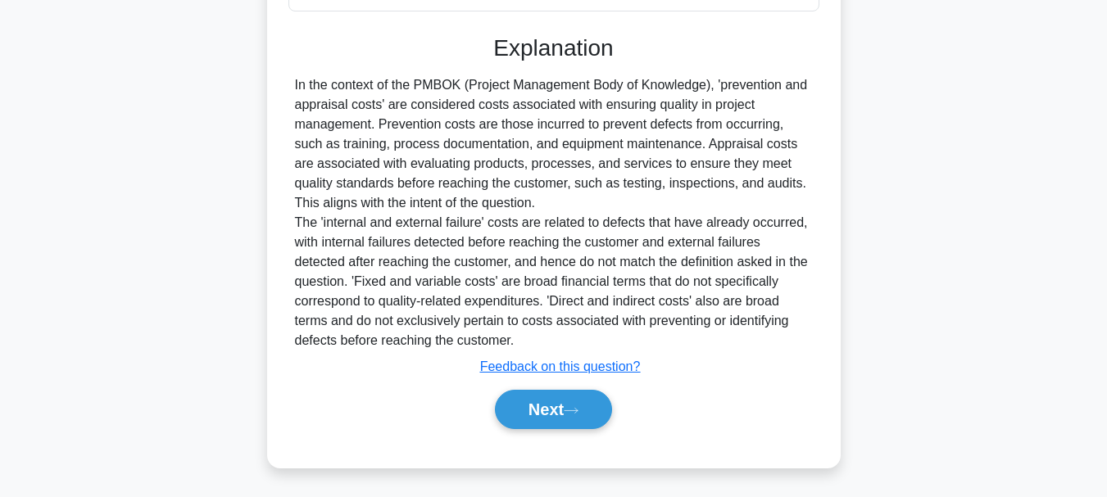
scroll to position [415, 0]
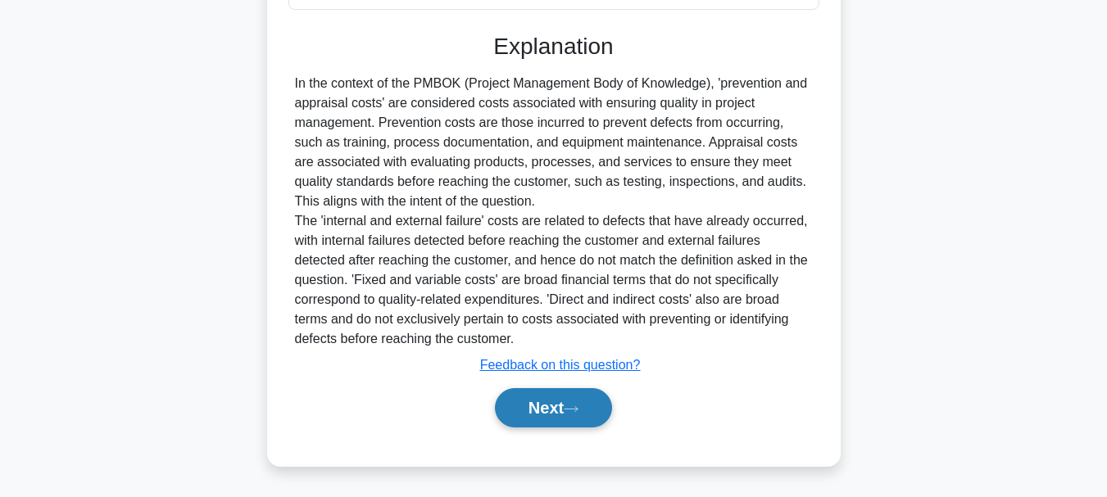
click at [562, 401] on button "Next" at bounding box center [553, 407] width 117 height 39
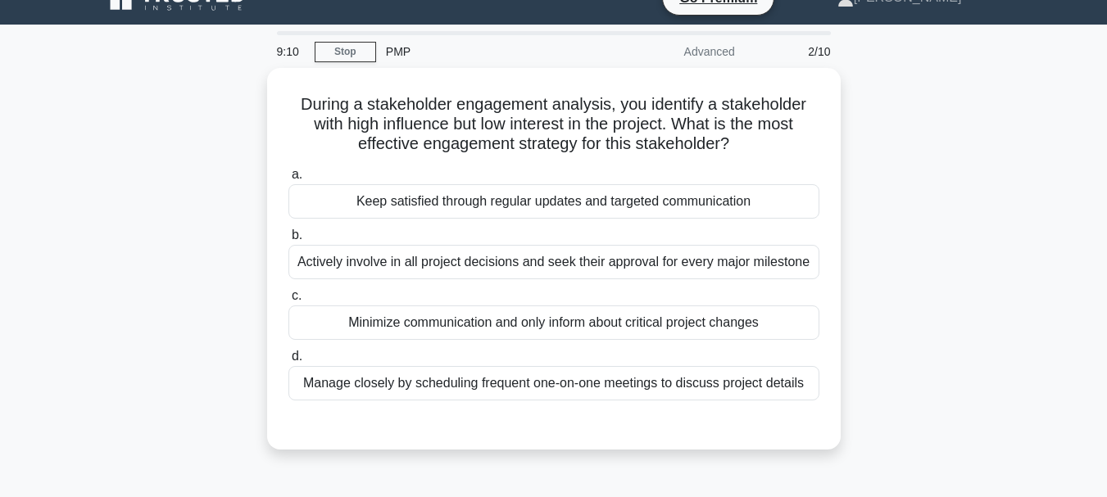
scroll to position [0, 0]
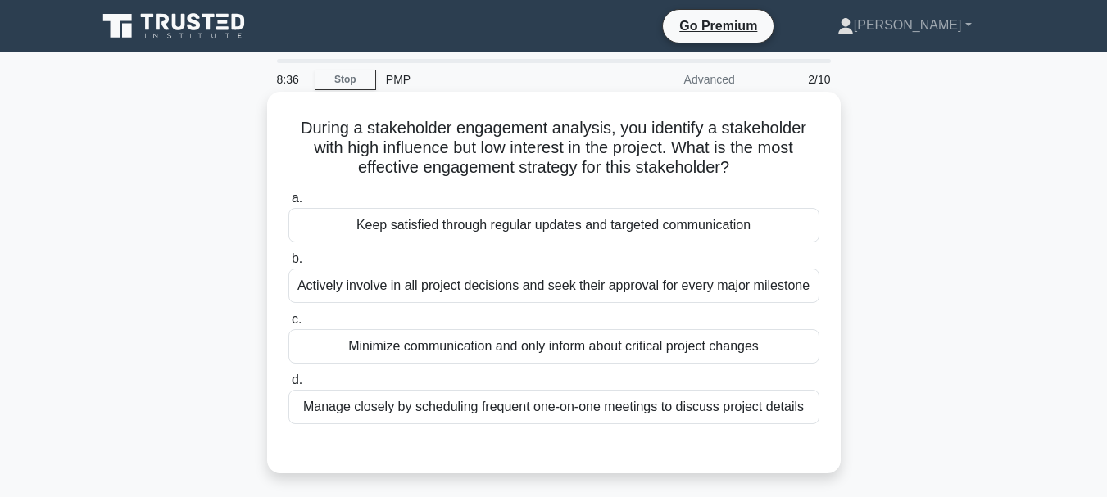
click at [576, 230] on div "Keep satisfied through regular updates and targeted communication" at bounding box center [553, 225] width 531 height 34
click at [288, 204] on input "a. Keep satisfied through regular updates and targeted communication" at bounding box center [288, 198] width 0 height 11
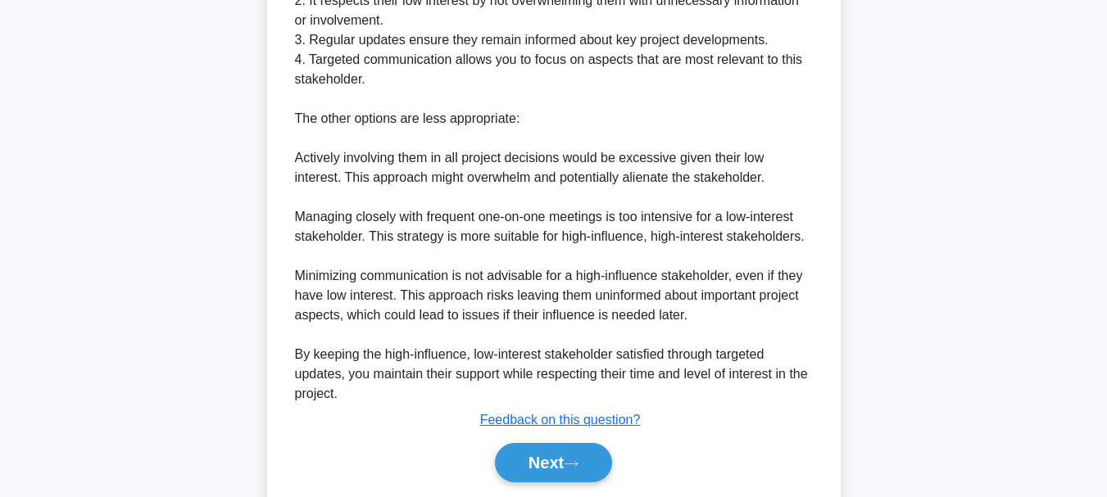
scroll to position [710, 0]
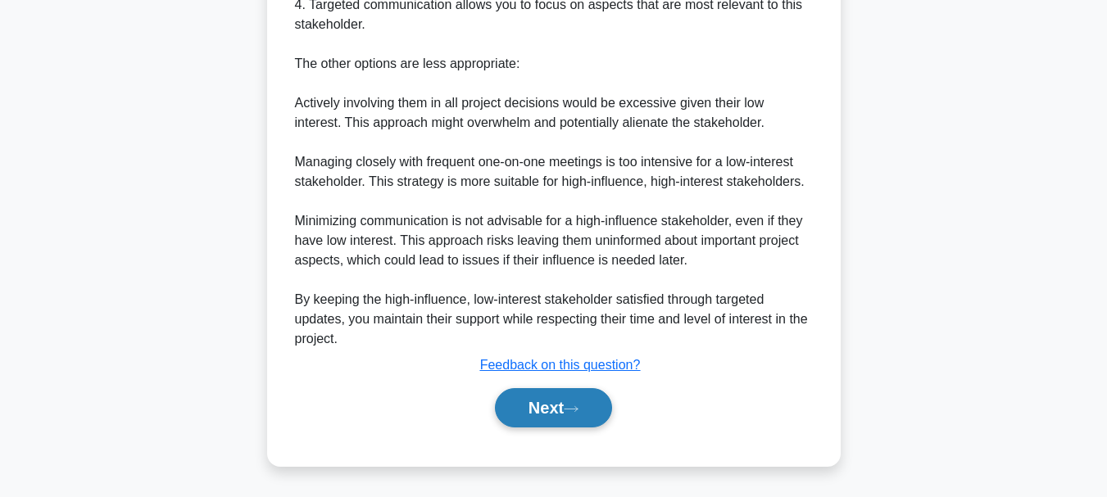
click at [532, 416] on button "Next" at bounding box center [553, 407] width 117 height 39
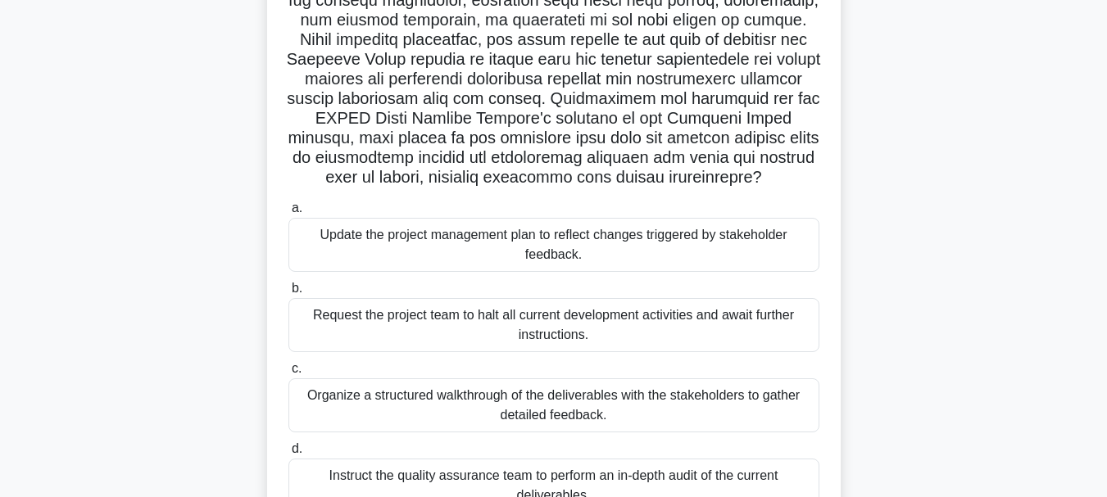
scroll to position [328, 0]
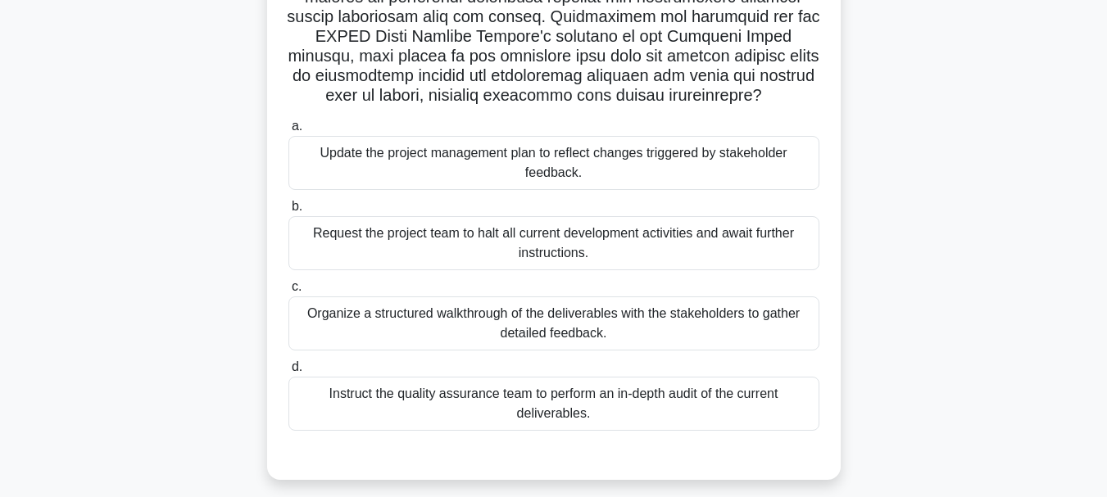
click at [521, 324] on div "Organize a structured walkthrough of the deliverables with the stakeholders to …" at bounding box center [553, 323] width 531 height 54
click at [288, 292] on input "c. Organize a structured walkthrough of the deliverables with the stakeholders …" at bounding box center [288, 287] width 0 height 11
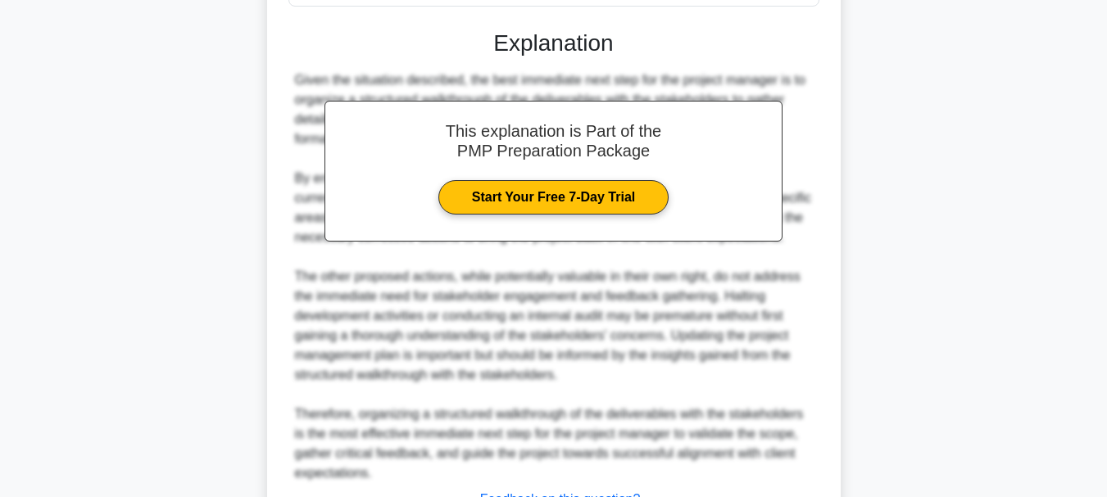
scroll to position [887, 0]
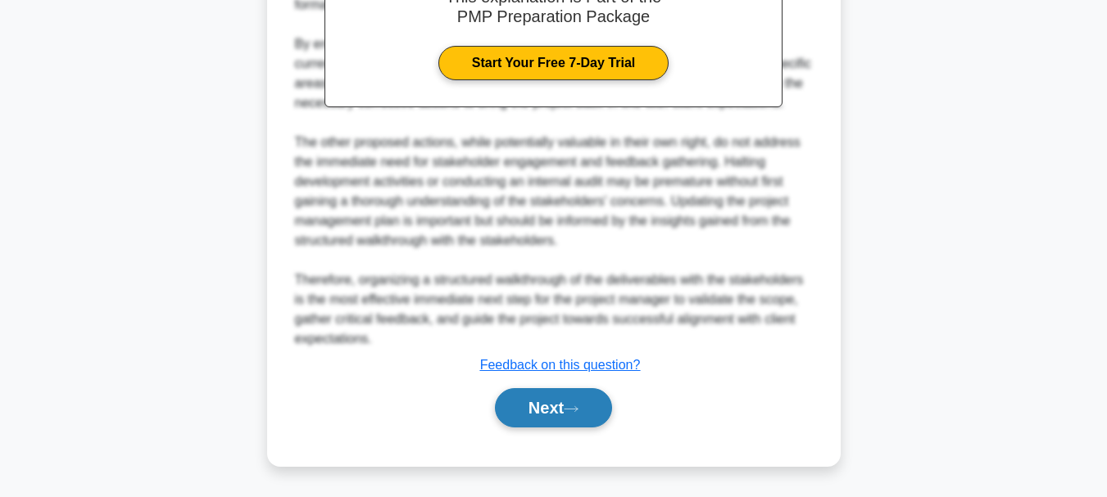
click at [557, 414] on button "Next" at bounding box center [553, 407] width 117 height 39
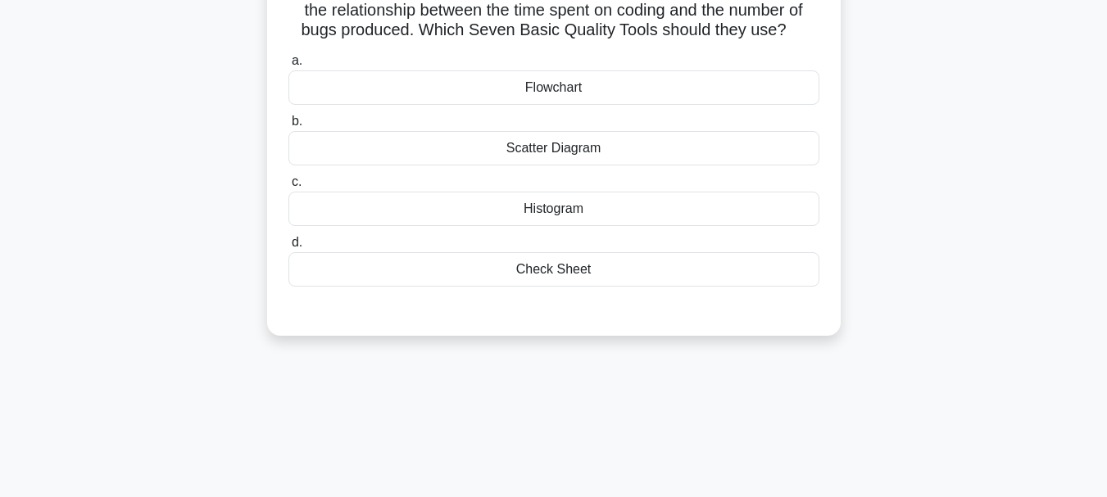
scroll to position [0, 0]
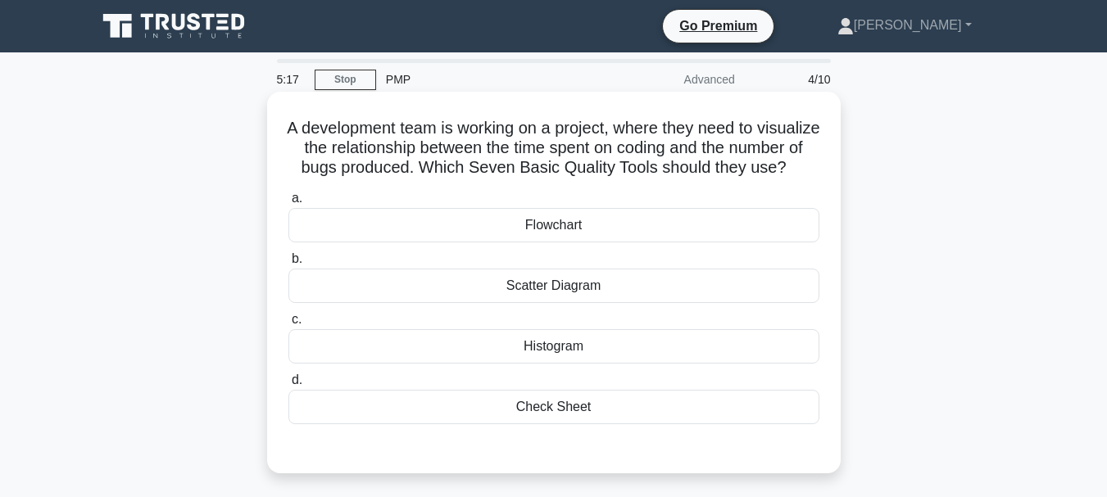
click at [562, 364] on div "Histogram" at bounding box center [553, 346] width 531 height 34
click at [288, 325] on input "c. Histogram" at bounding box center [288, 320] width 0 height 11
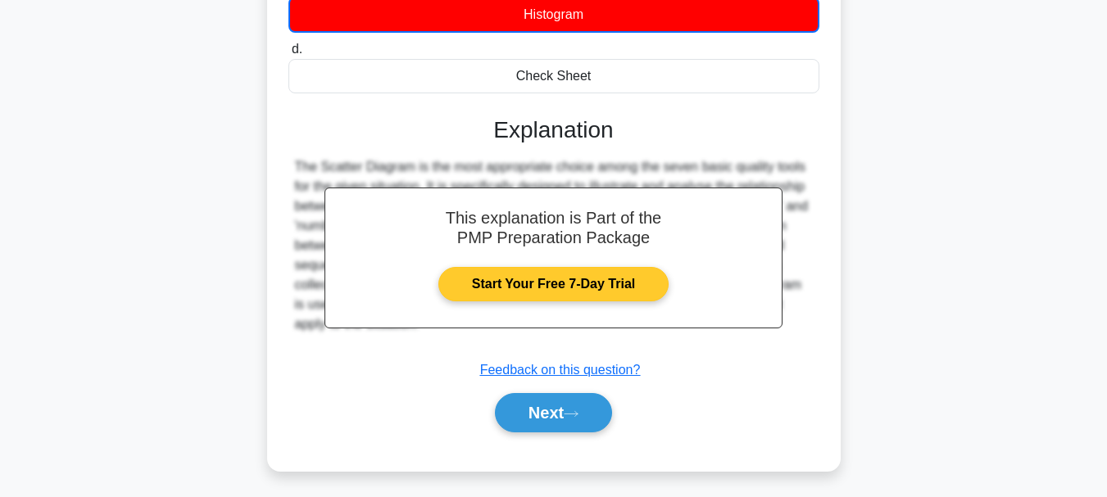
scroll to position [387, 0]
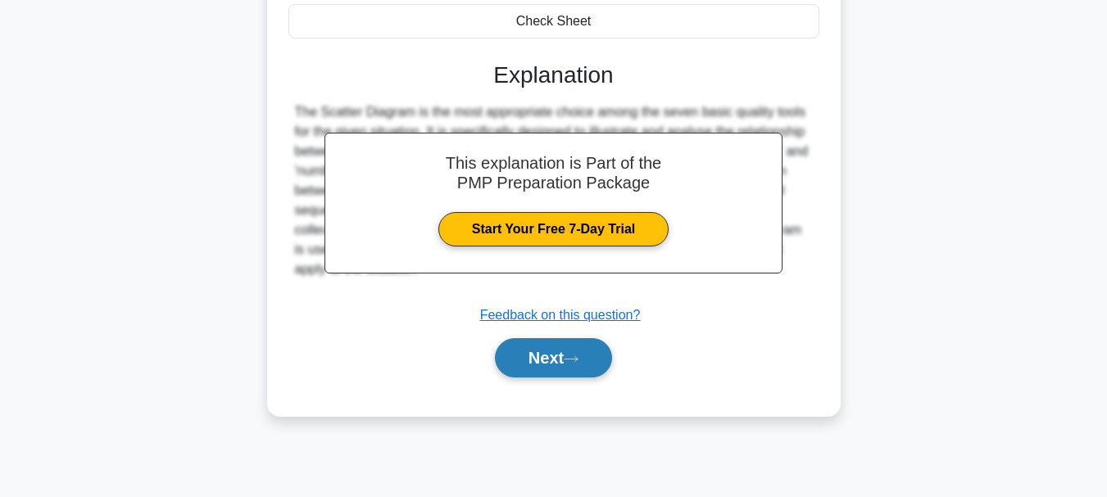
click at [560, 369] on button "Next" at bounding box center [553, 357] width 117 height 39
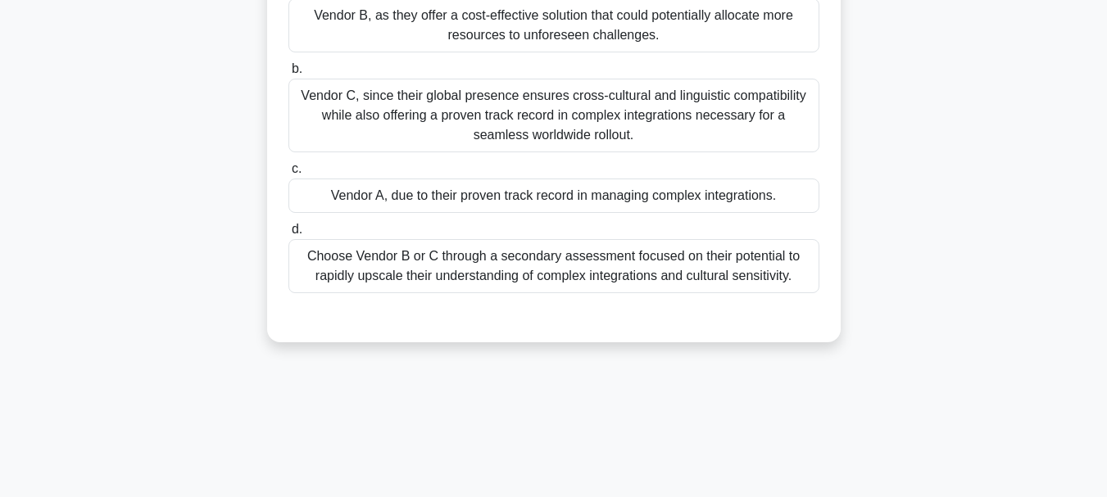
scroll to position [246, 0]
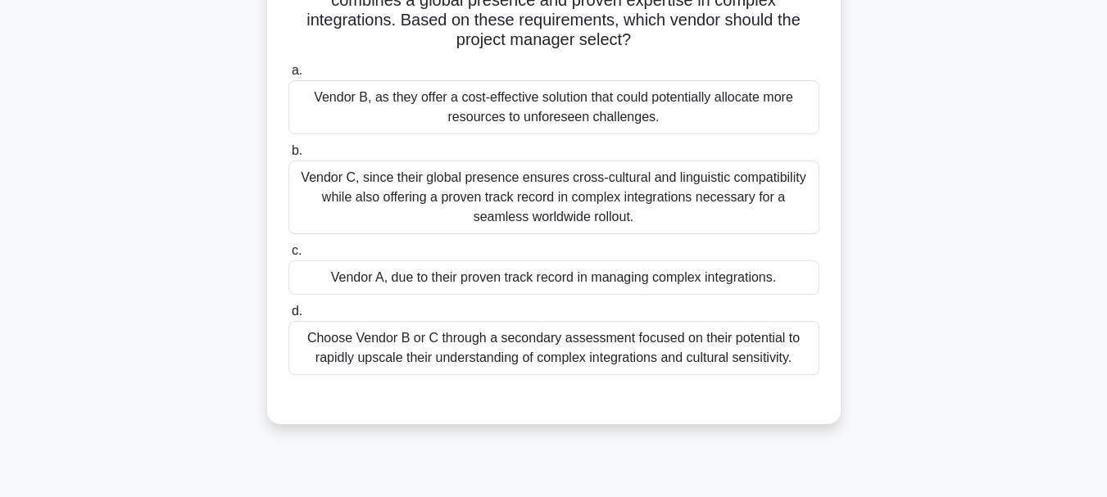
click at [455, 189] on div "Vendor C, since their global presence ensures cross-cultural and linguistic com…" at bounding box center [553, 198] width 531 height 74
click at [288, 156] on input "b. Vendor C, since their global presence ensures cross-cultural and linguistic …" at bounding box center [288, 151] width 0 height 11
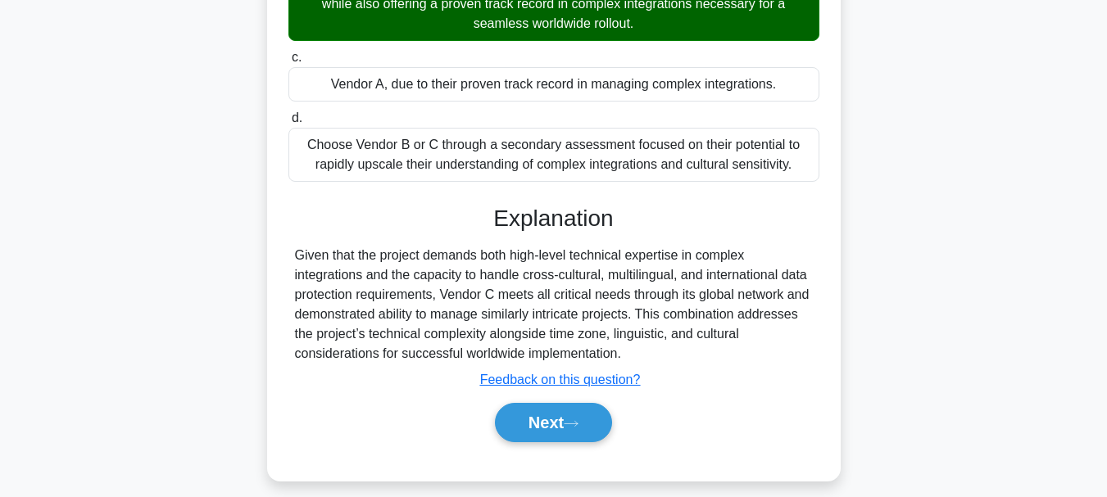
scroll to position [455, 0]
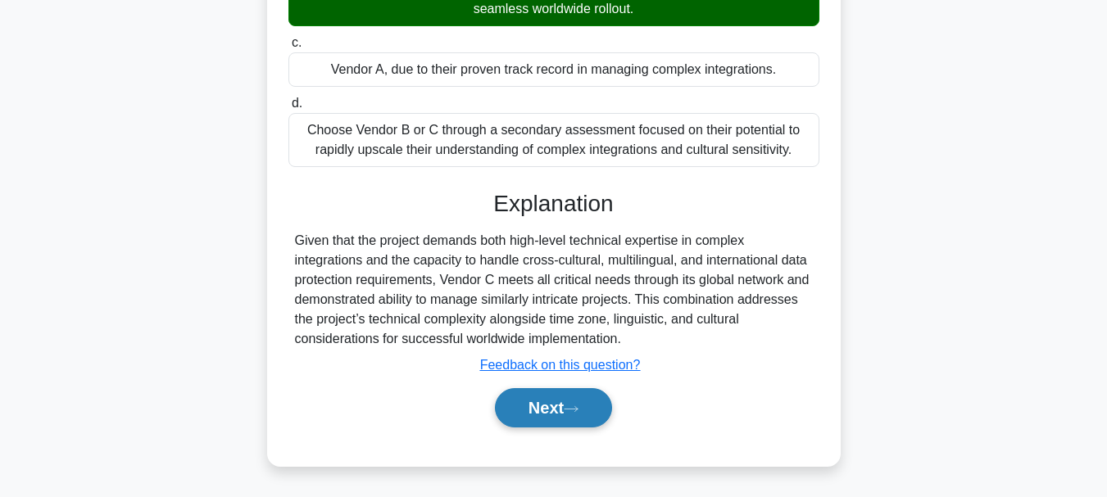
click at [566, 410] on button "Next" at bounding box center [553, 407] width 117 height 39
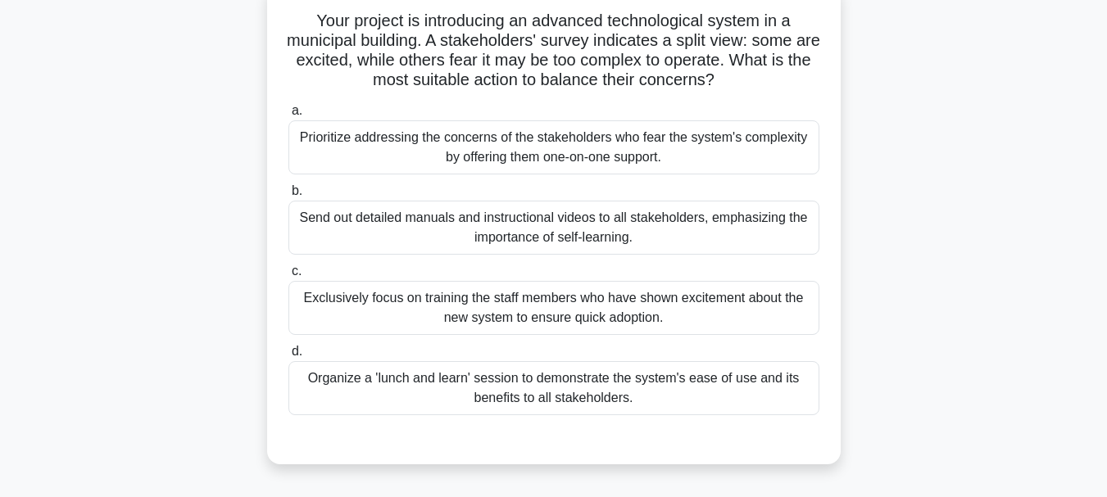
scroll to position [60, 0]
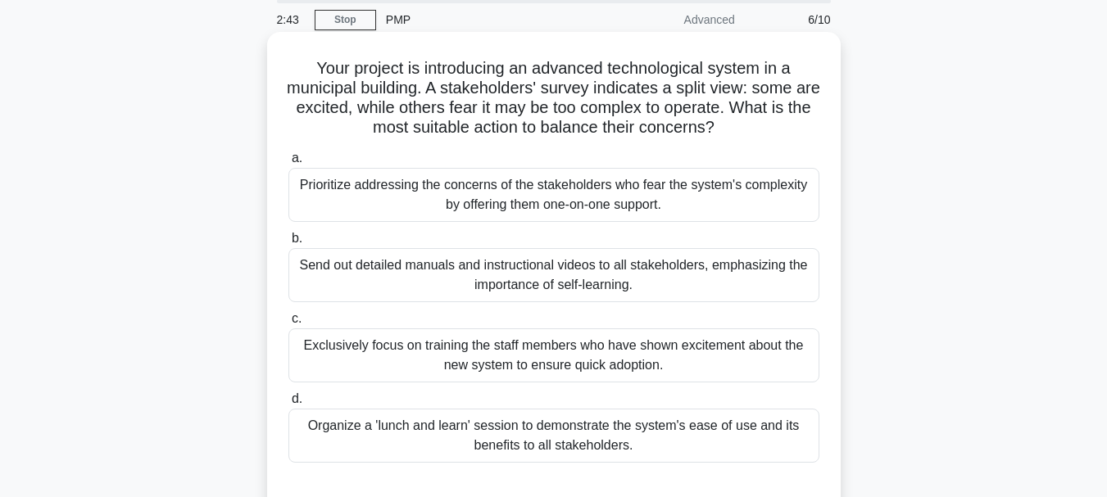
click at [556, 195] on div "Prioritize addressing the concerns of the stakeholders who fear the system's co…" at bounding box center [553, 195] width 531 height 54
click at [288, 164] on input "a. Prioritize addressing the concerns of the stakeholders who fear the system's…" at bounding box center [288, 158] width 0 height 11
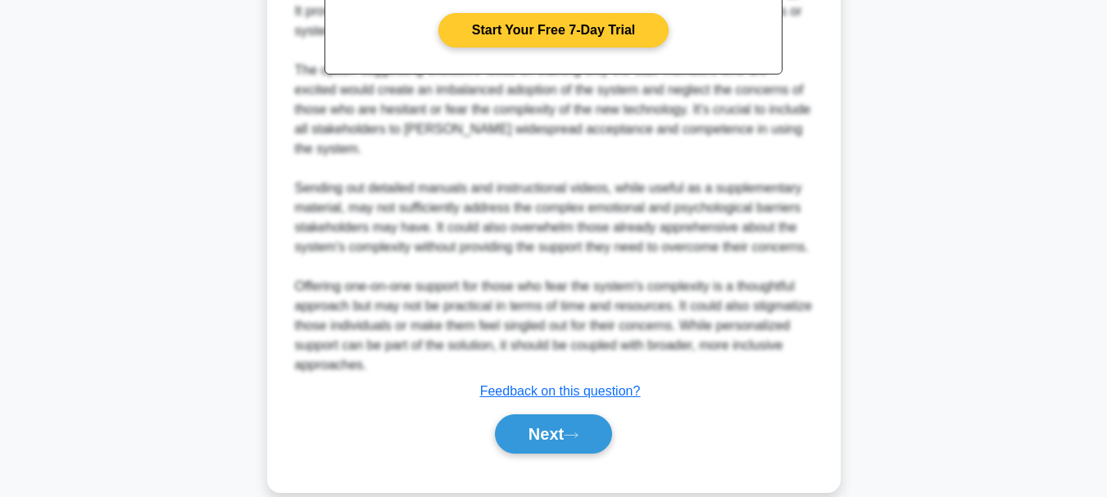
scroll to position [712, 0]
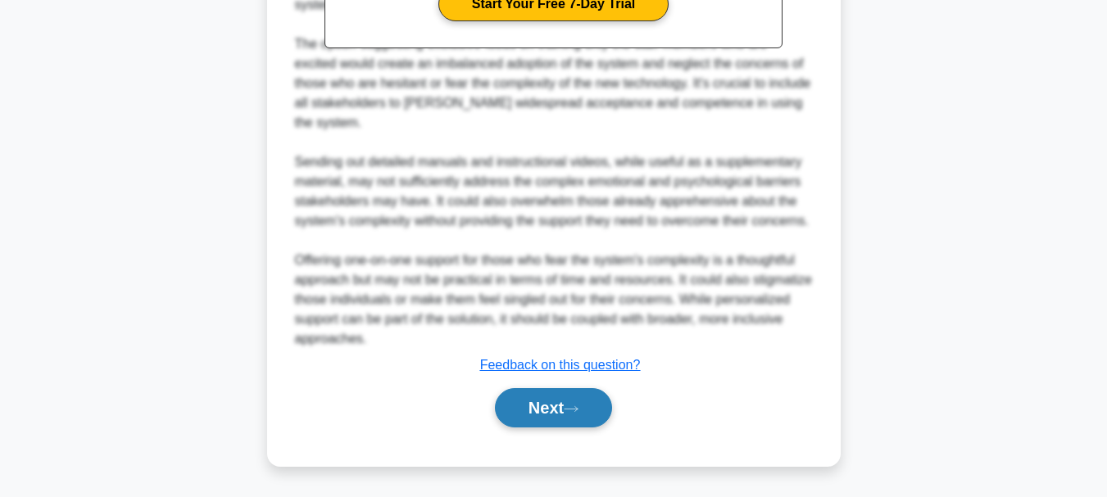
click at [529, 409] on button "Next" at bounding box center [553, 407] width 117 height 39
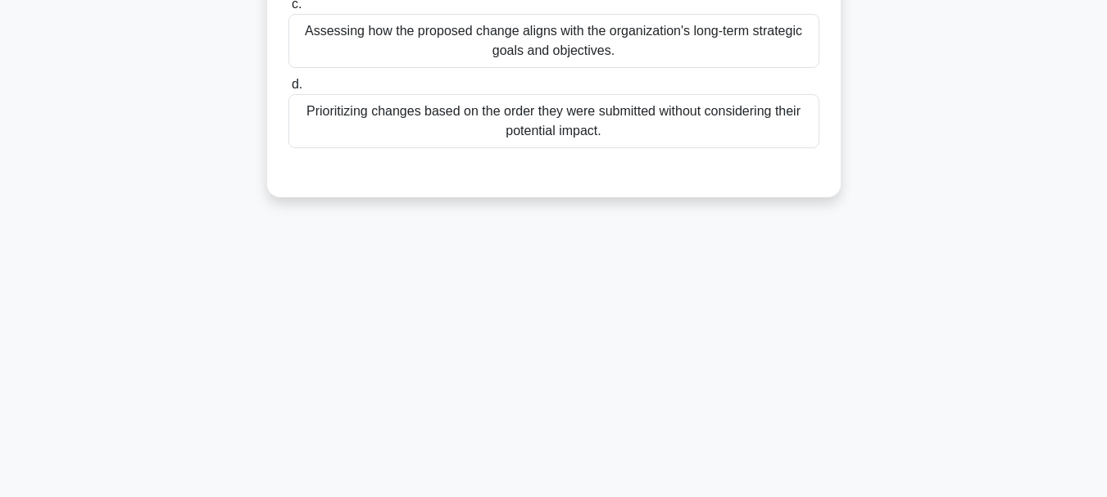
scroll to position [0, 0]
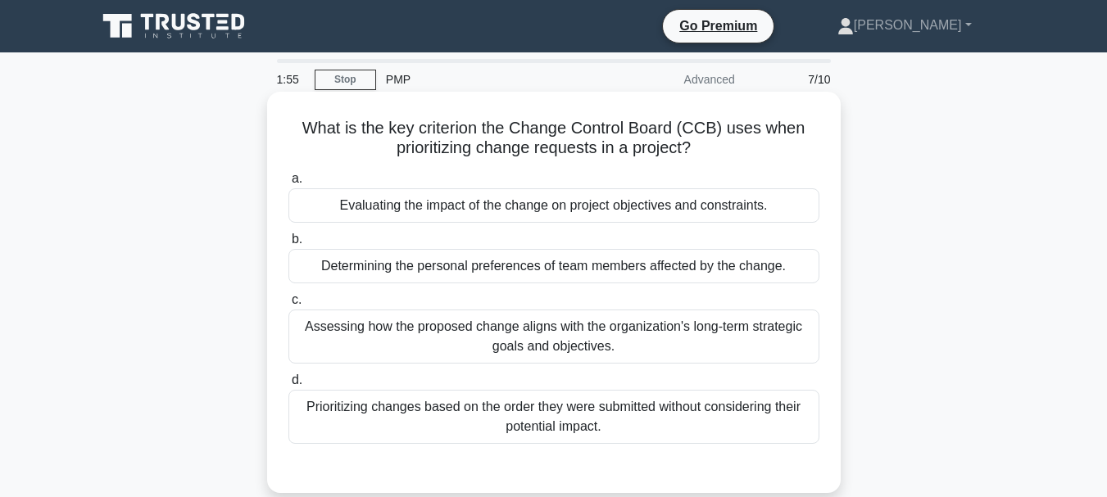
click at [468, 201] on div "Evaluating the impact of the change on project objectives and constraints." at bounding box center [553, 205] width 531 height 34
click at [288, 184] on input "a. Evaluating the impact of the change on project objectives and constraints." at bounding box center [288, 179] width 0 height 11
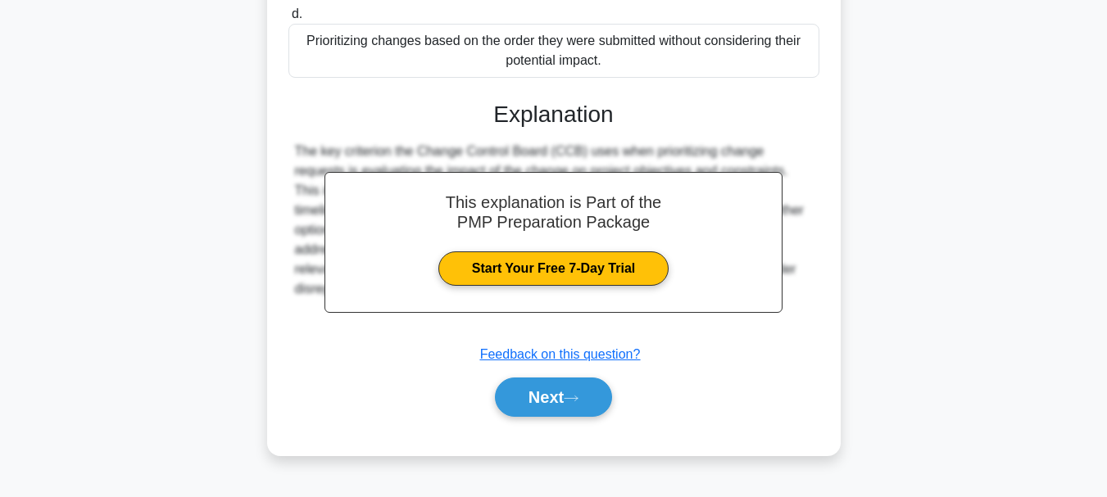
scroll to position [387, 0]
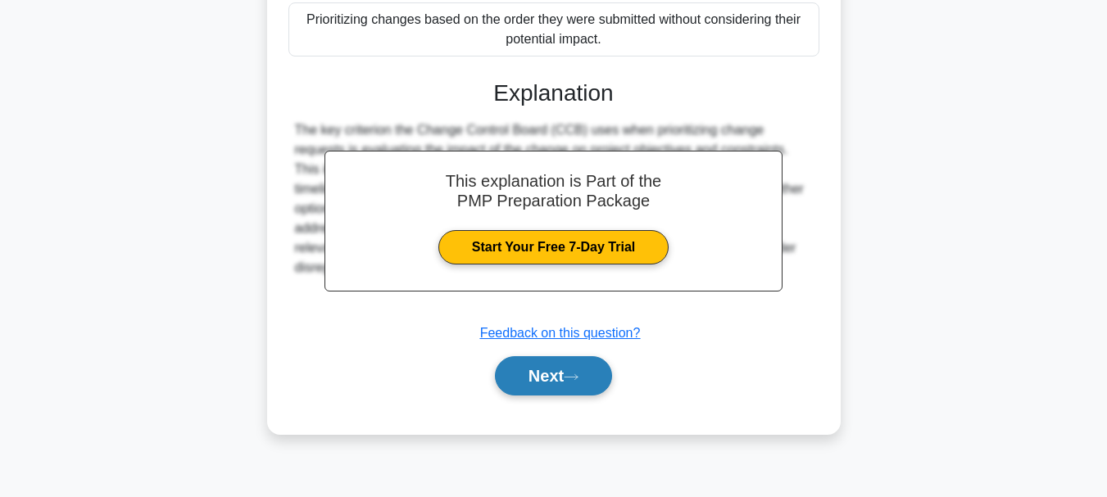
click at [577, 373] on icon at bounding box center [570, 377] width 15 height 9
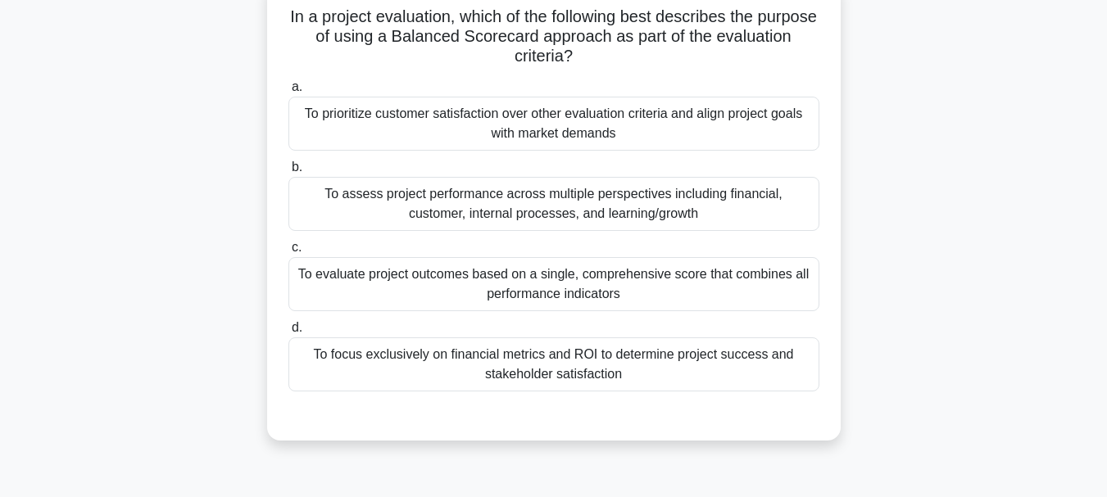
scroll to position [82, 0]
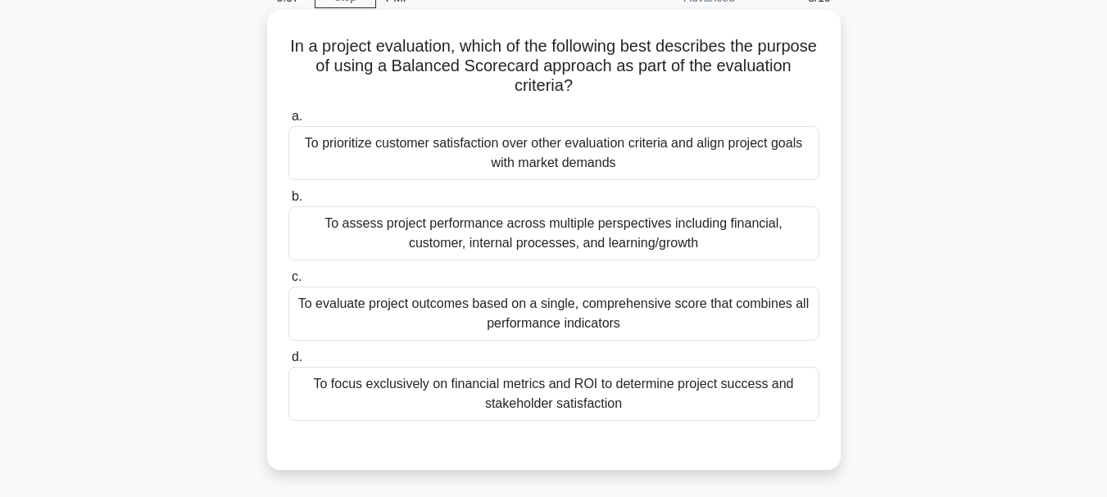
click at [569, 156] on div "To prioritize customer satisfaction over other evaluation criteria and align pr…" at bounding box center [553, 153] width 531 height 54
click at [288, 122] on input "a. To prioritize customer satisfaction over other evaluation criteria and align…" at bounding box center [288, 116] width 0 height 11
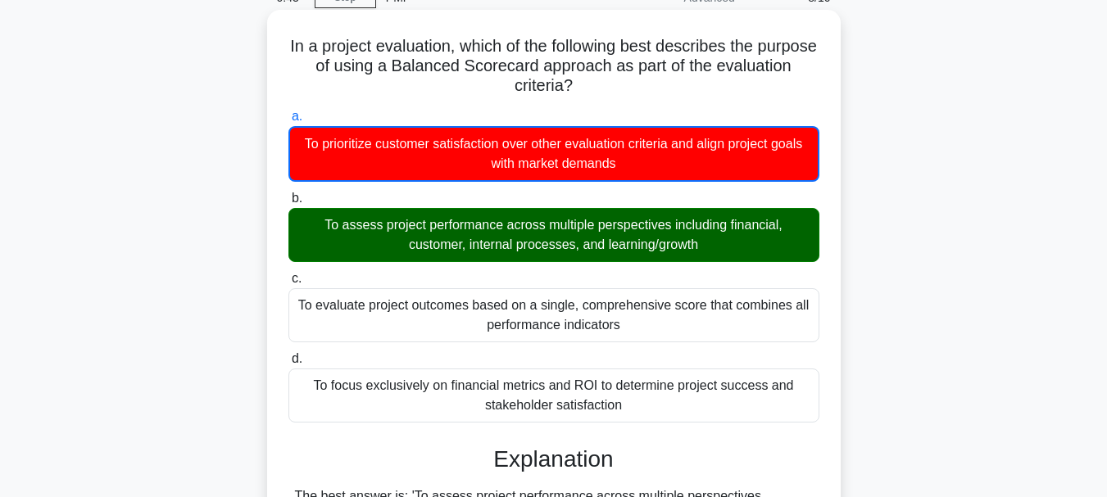
click at [573, 228] on div "To assess project performance across multiple perspectives including financial,…" at bounding box center [553, 235] width 531 height 54
click at [288, 204] on input "b. To assess project performance across multiple perspectives including financi…" at bounding box center [288, 198] width 0 height 11
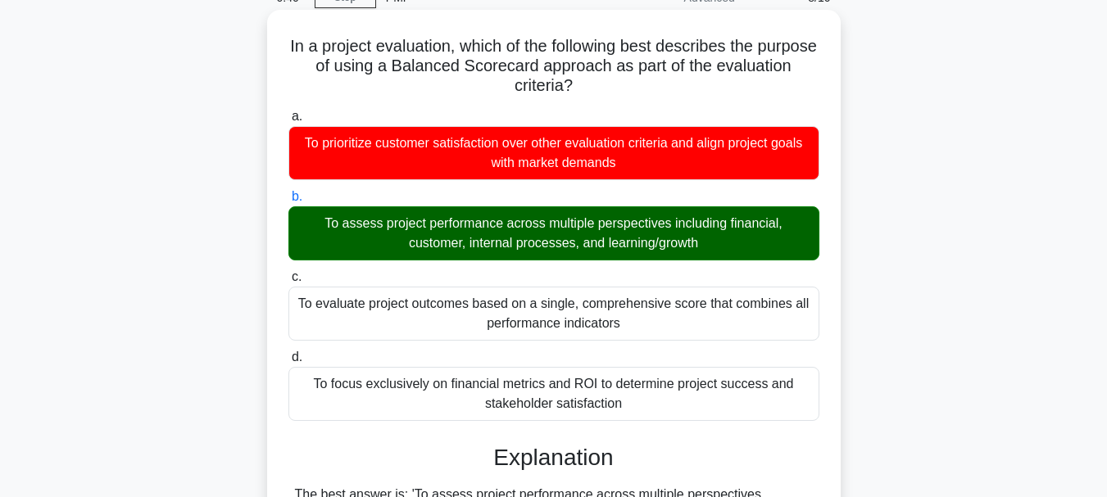
click at [536, 241] on div "To assess project performance across multiple perspectives including financial,…" at bounding box center [553, 233] width 531 height 54
click at [288, 202] on input "b. To assess project performance across multiple perspectives including financi…" at bounding box center [288, 197] width 0 height 11
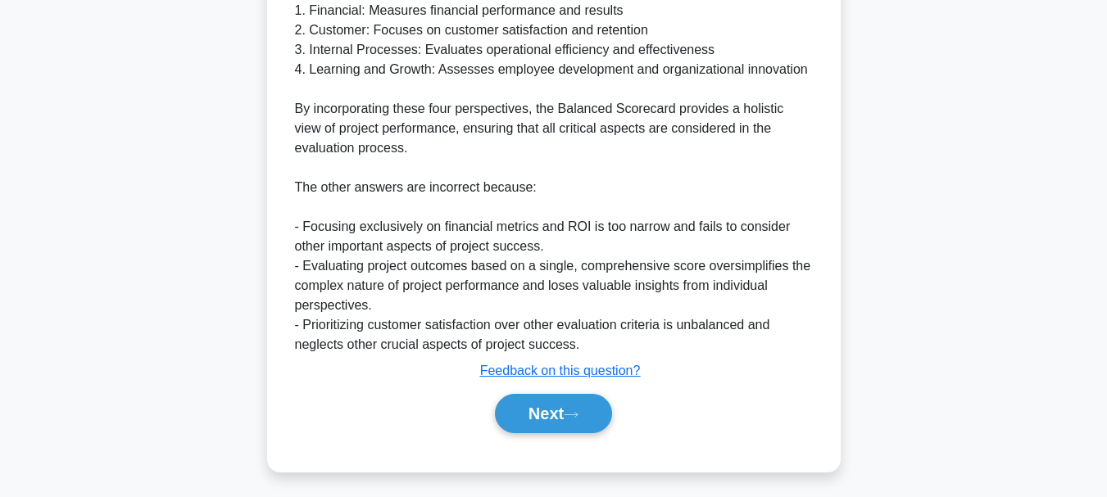
scroll to position [730, 0]
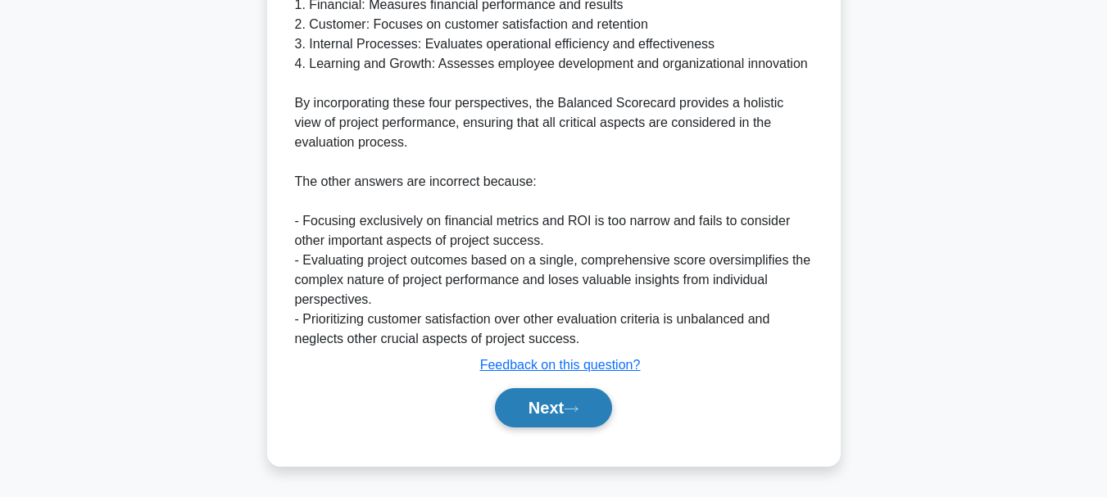
click at [546, 413] on button "Next" at bounding box center [553, 407] width 117 height 39
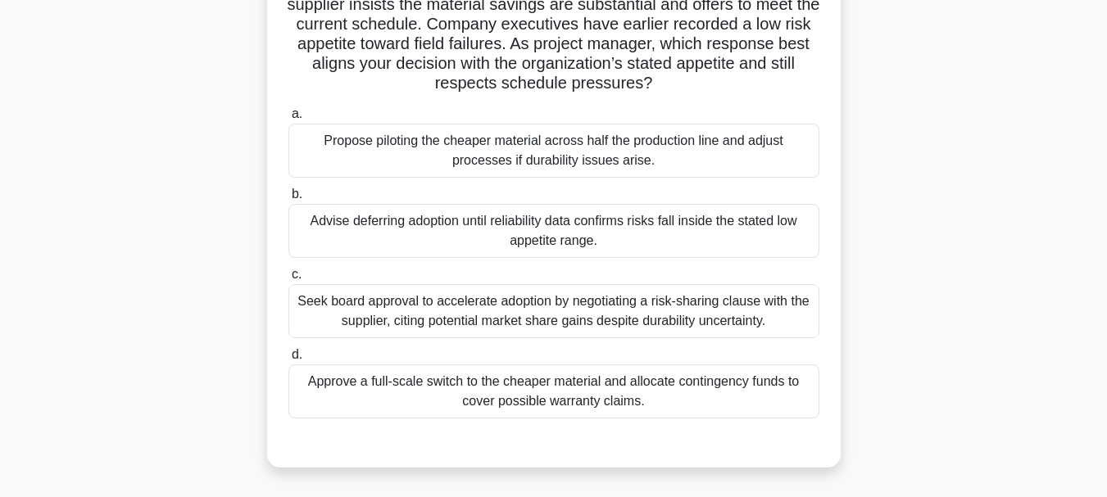
scroll to position [0, 0]
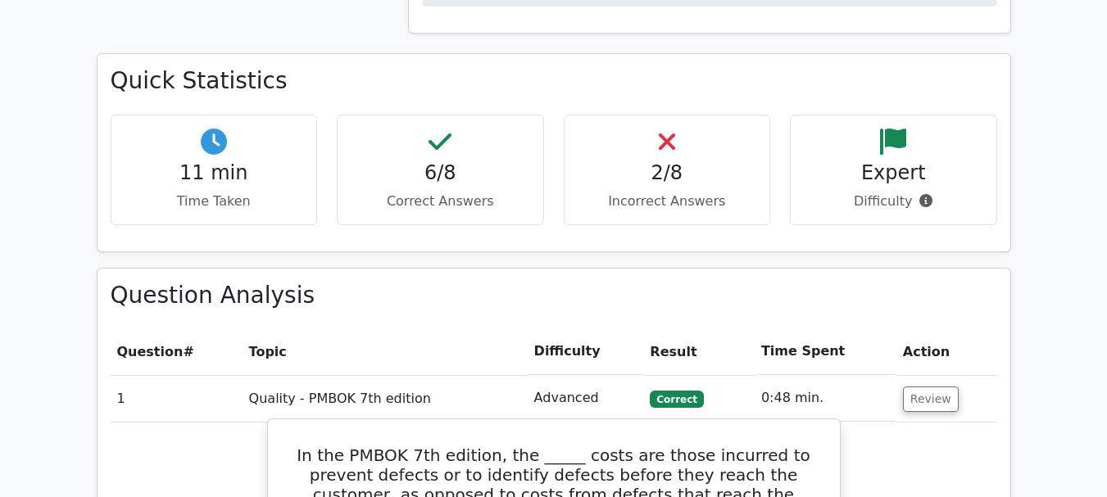
scroll to position [1065, 0]
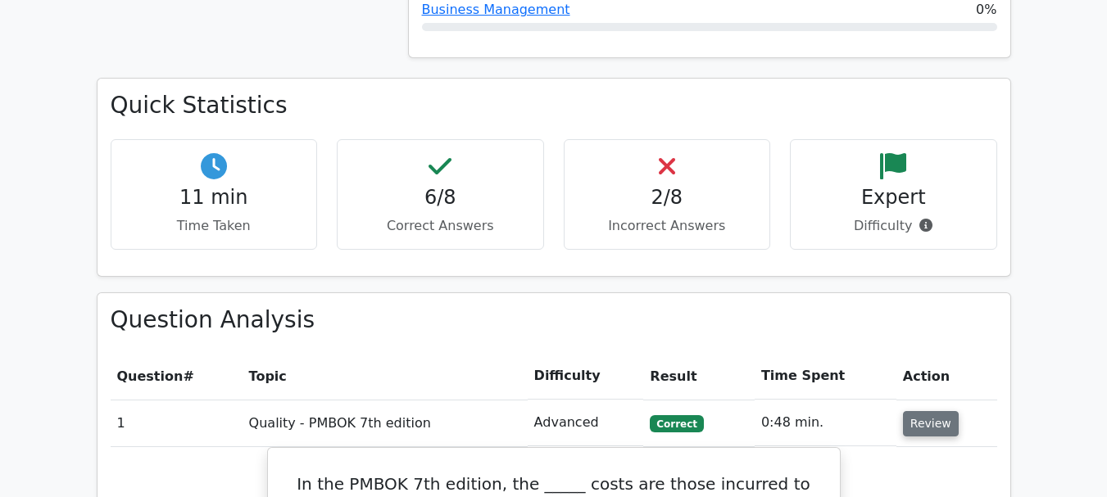
click at [930, 411] on button "Review" at bounding box center [931, 423] width 56 height 25
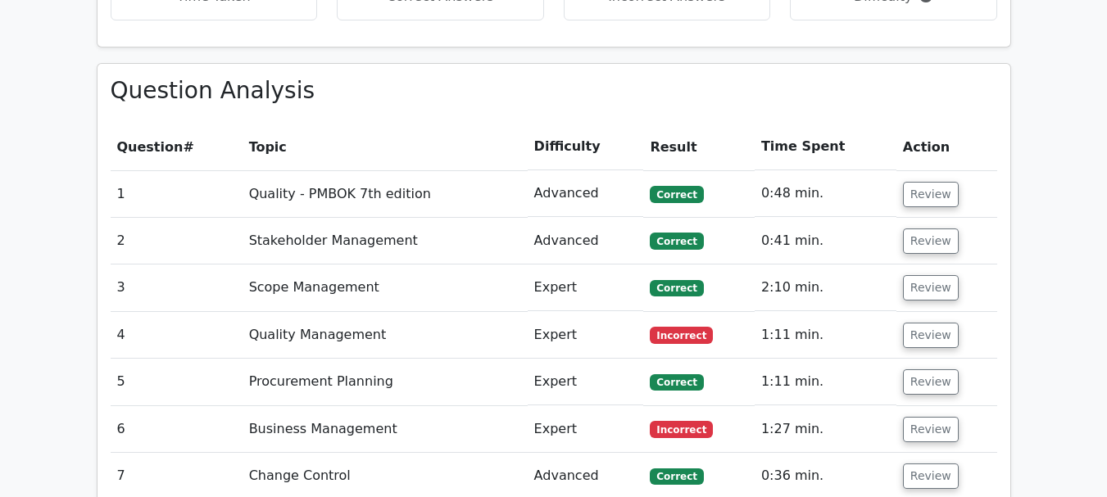
scroll to position [1310, 0]
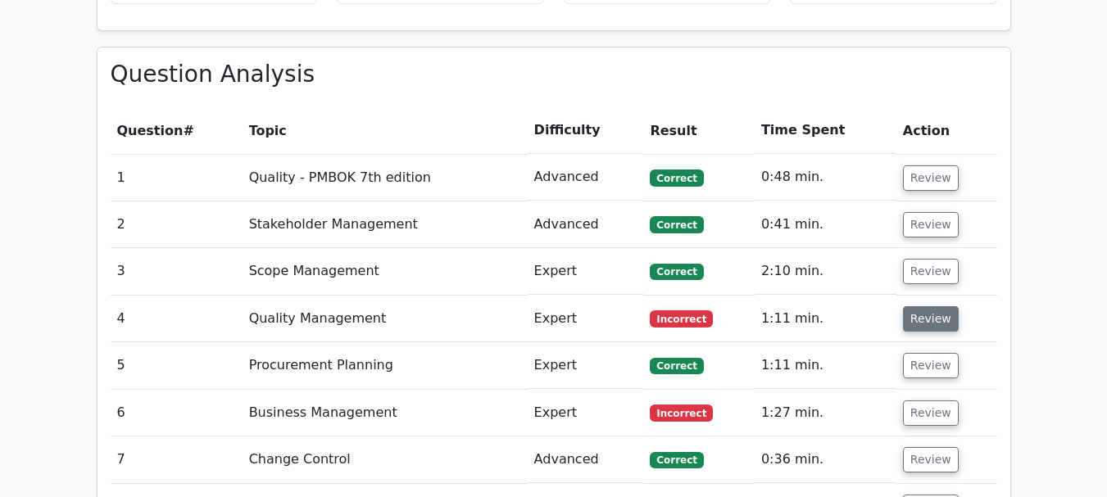
click at [926, 306] on button "Review" at bounding box center [931, 318] width 56 height 25
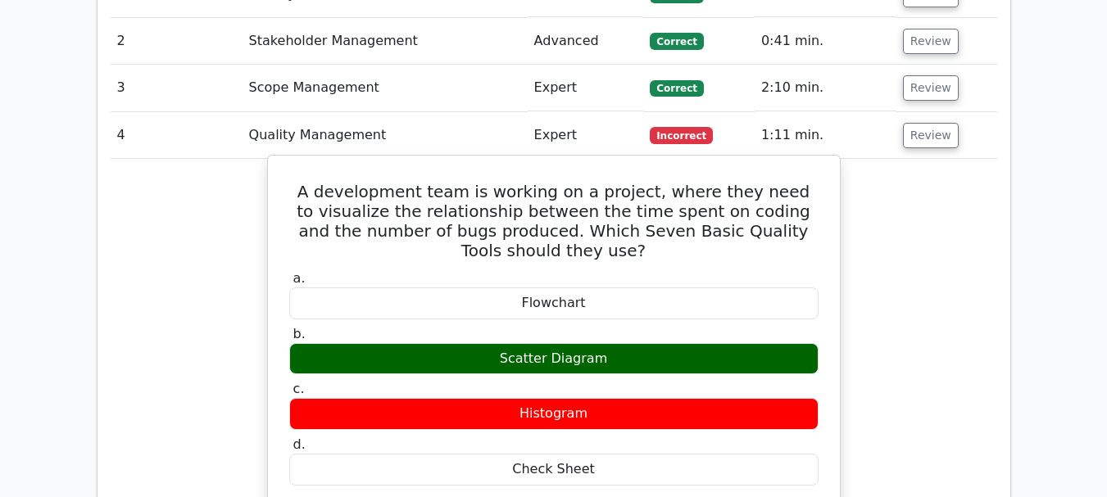
scroll to position [1392, 0]
